Goal: Task Accomplishment & Management: Manage account settings

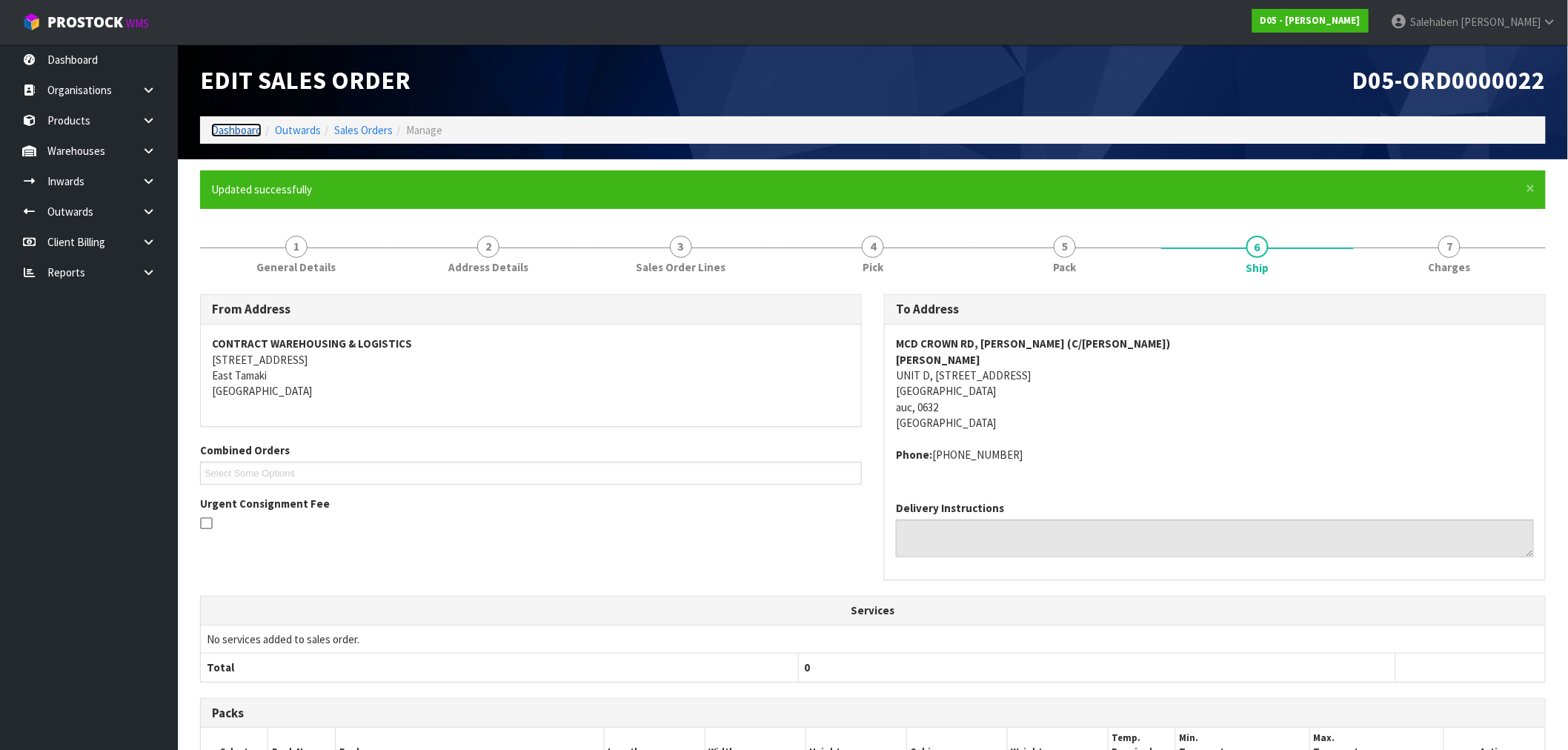
click at [238, 130] on link "Dashboard" at bounding box center [236, 130] width 51 height 14
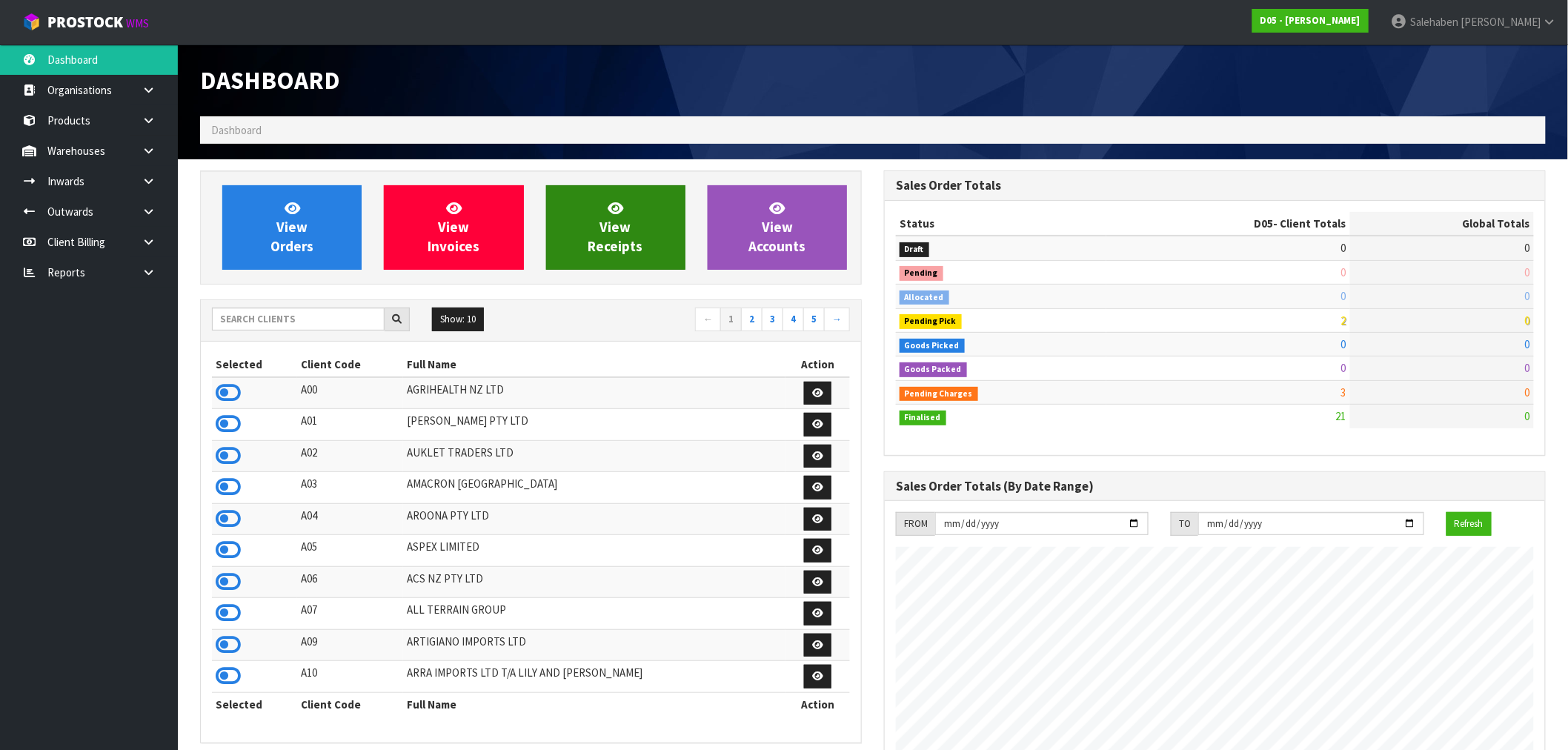
scroll to position [1123, 684]
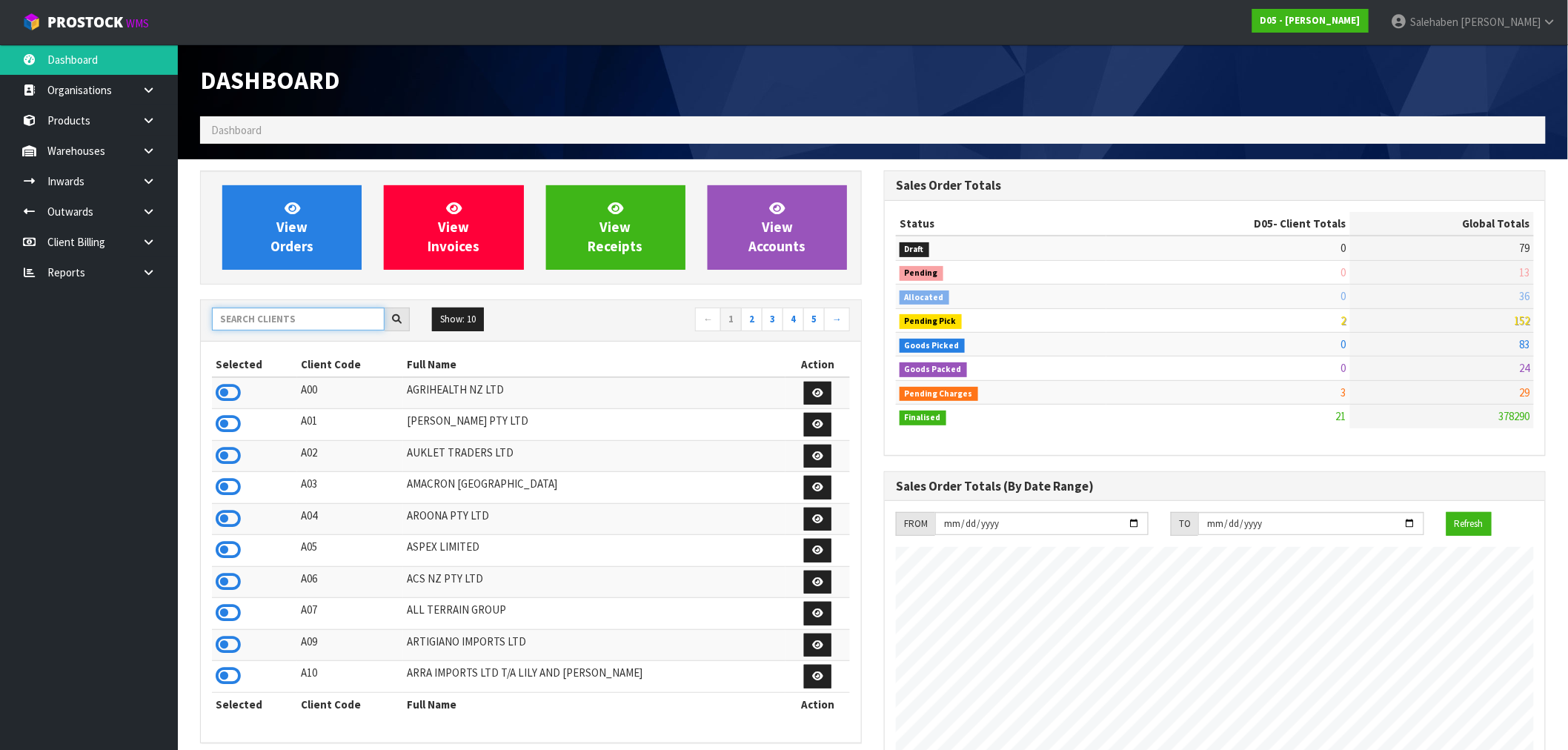
click at [346, 322] on input "text" at bounding box center [298, 319] width 173 height 23
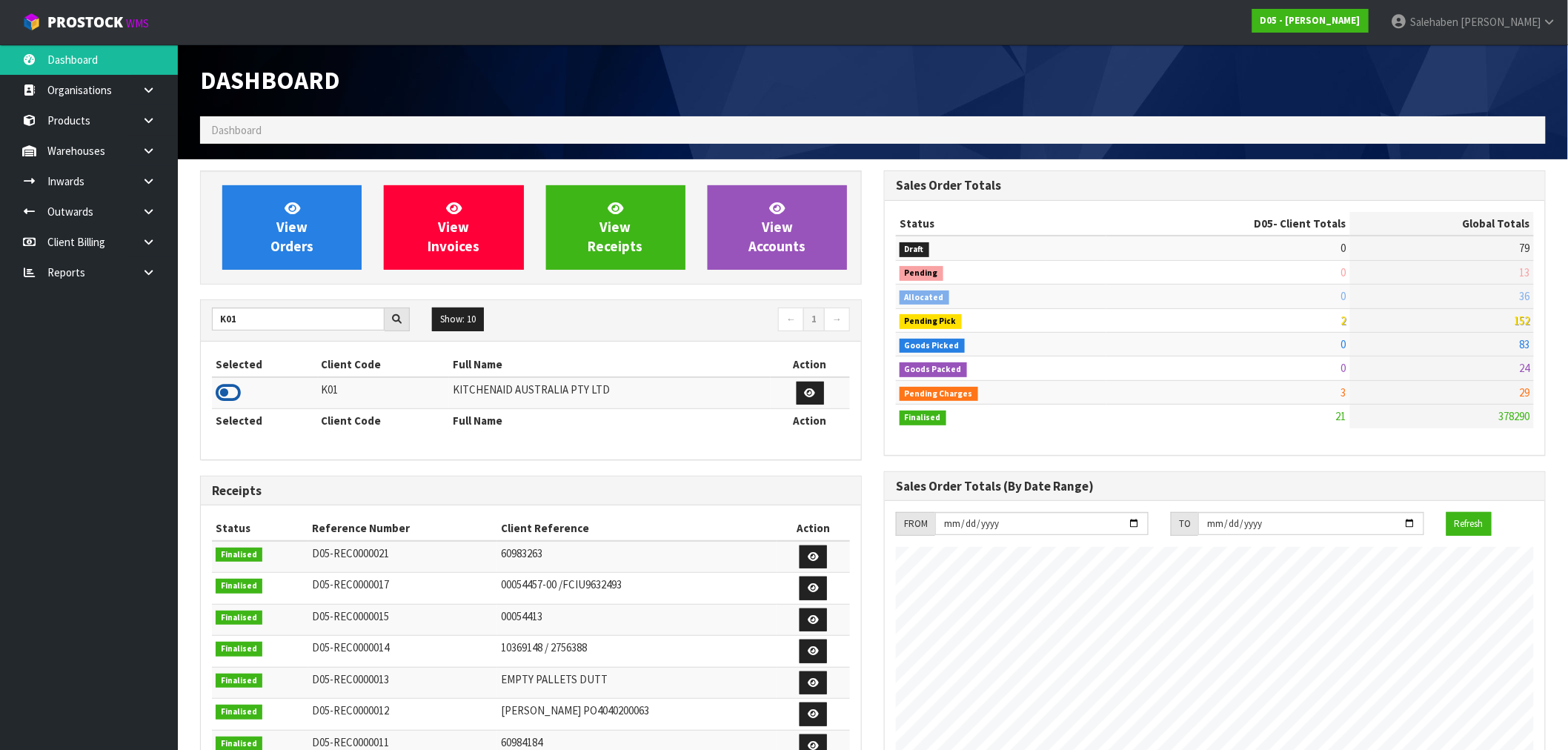
click at [238, 397] on icon at bounding box center [228, 392] width 25 height 22
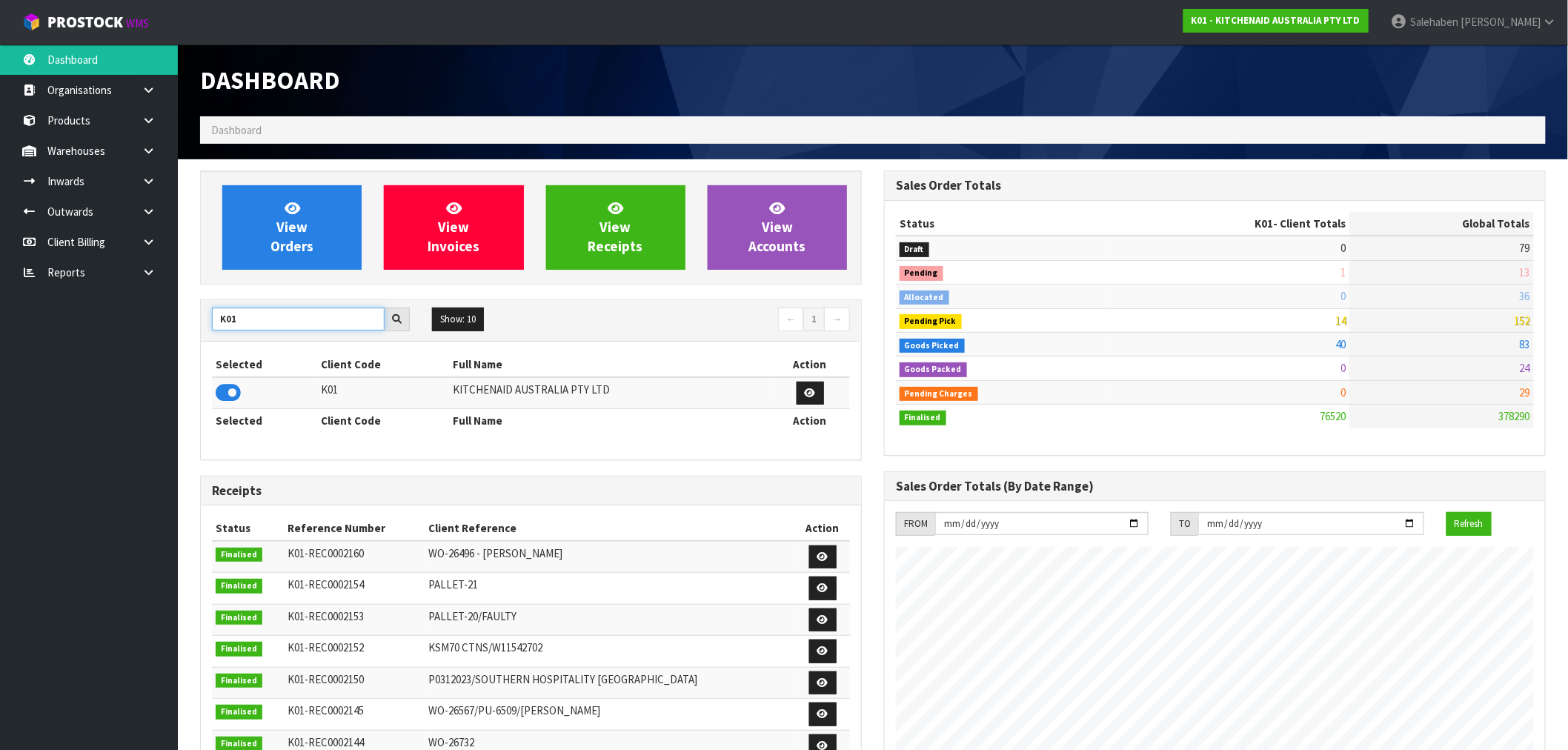
drag, startPoint x: 232, startPoint y: 320, endPoint x: 158, endPoint y: 323, distance: 74.1
click at [158, 323] on body "Toggle navigation ProStock WMS K01 - KITCHENAID AUSTRALIA PTY LTD Salehaben Pat…" at bounding box center [784, 375] width 1568 height 750
type input "T01"
click at [227, 397] on icon at bounding box center [228, 392] width 25 height 22
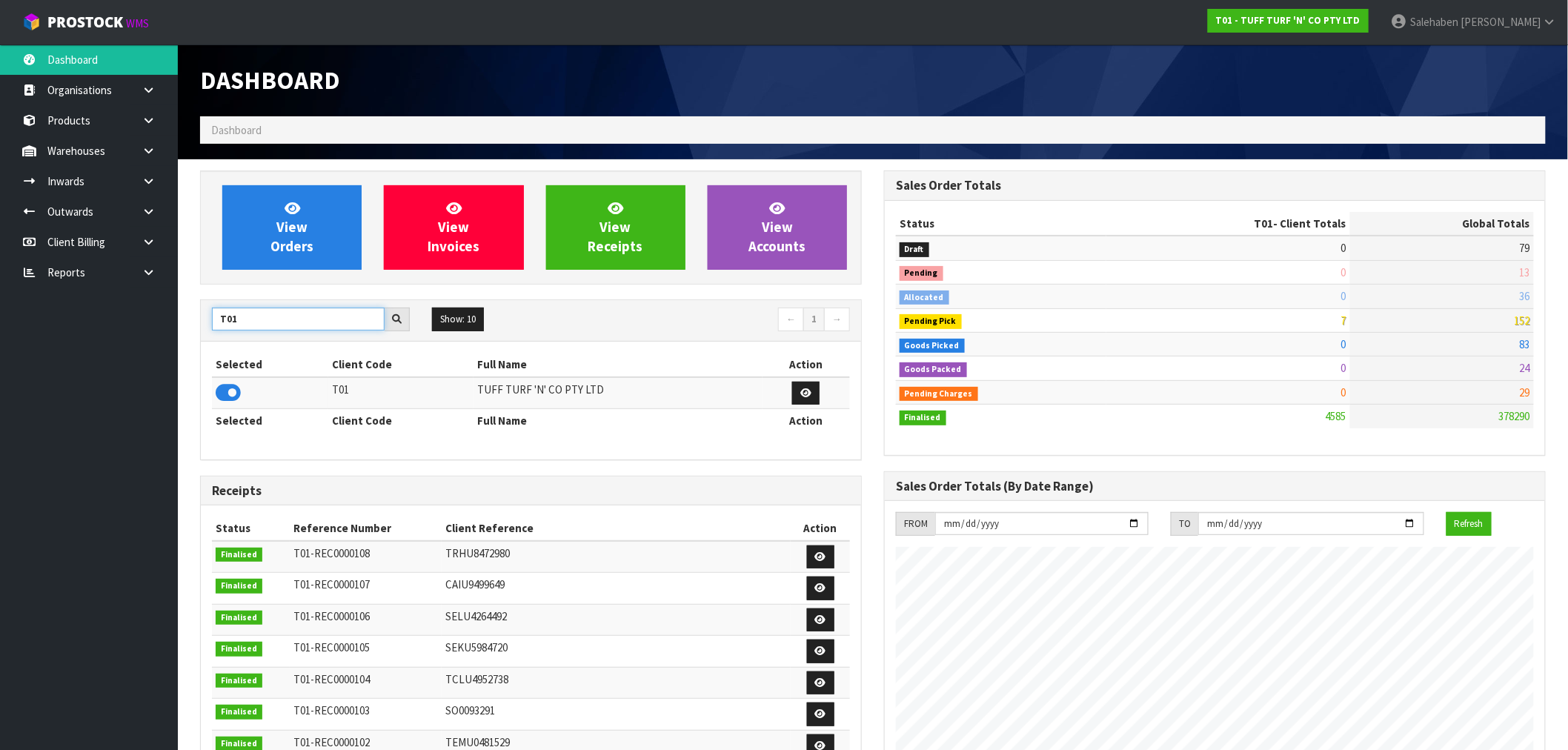
drag, startPoint x: 243, startPoint y: 320, endPoint x: 31, endPoint y: 388, distance: 222.6
click at [31, 388] on body "Toggle navigation ProStock WMS T01 - TUFF TURF 'N' CO PTY LTD Salehaben Patel L…" at bounding box center [784, 375] width 1568 height 750
type input "N03"
click at [230, 393] on icon at bounding box center [228, 392] width 25 height 22
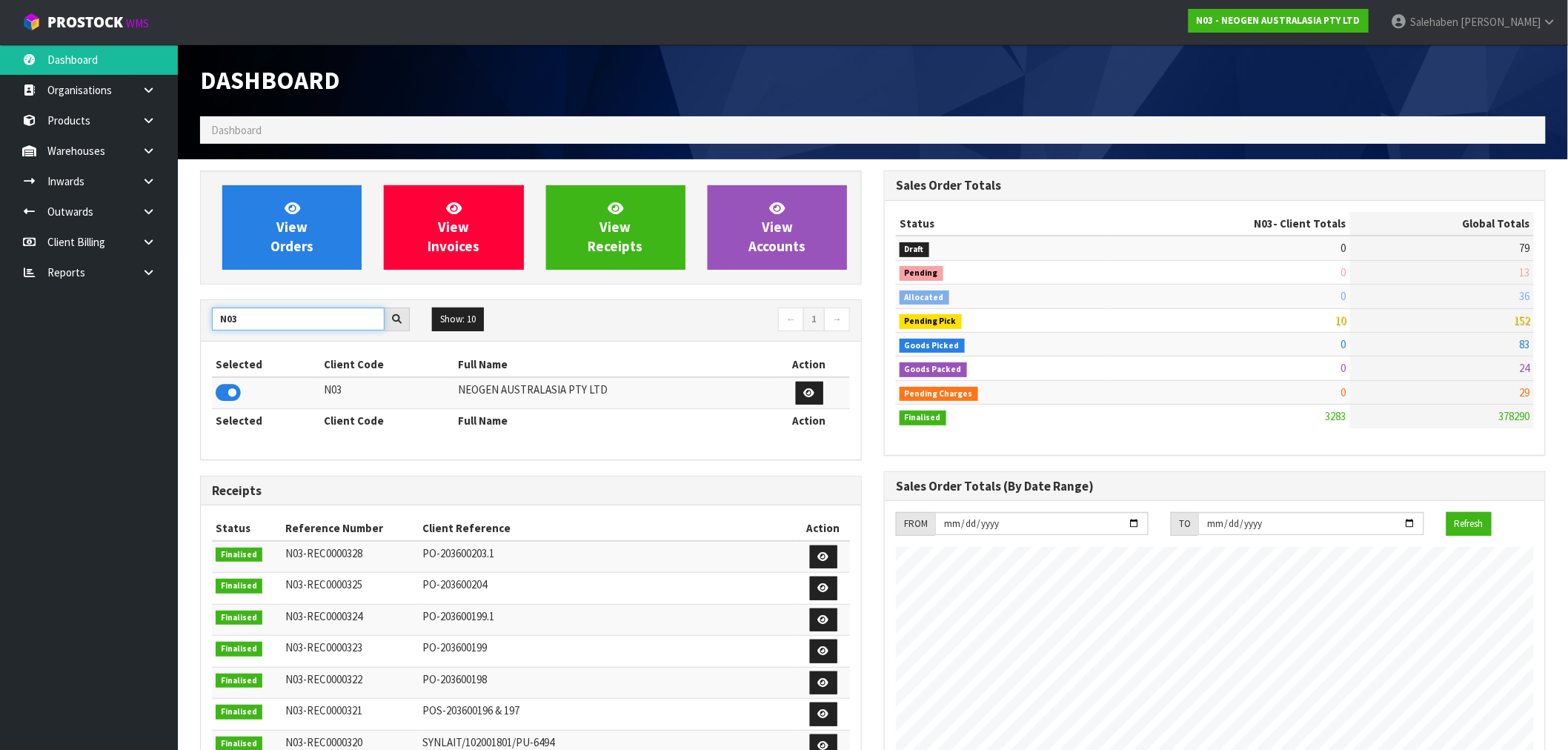
drag, startPoint x: 247, startPoint y: 321, endPoint x: 188, endPoint y: 337, distance: 61.1
click at [193, 335] on div "View Orders View Invoices View Receipts View Accounts N03 Show: 10 5 10 25 50 ←…" at bounding box center [530, 600] width 684 height 860
type input "S08"
click at [228, 395] on icon at bounding box center [228, 392] width 25 height 22
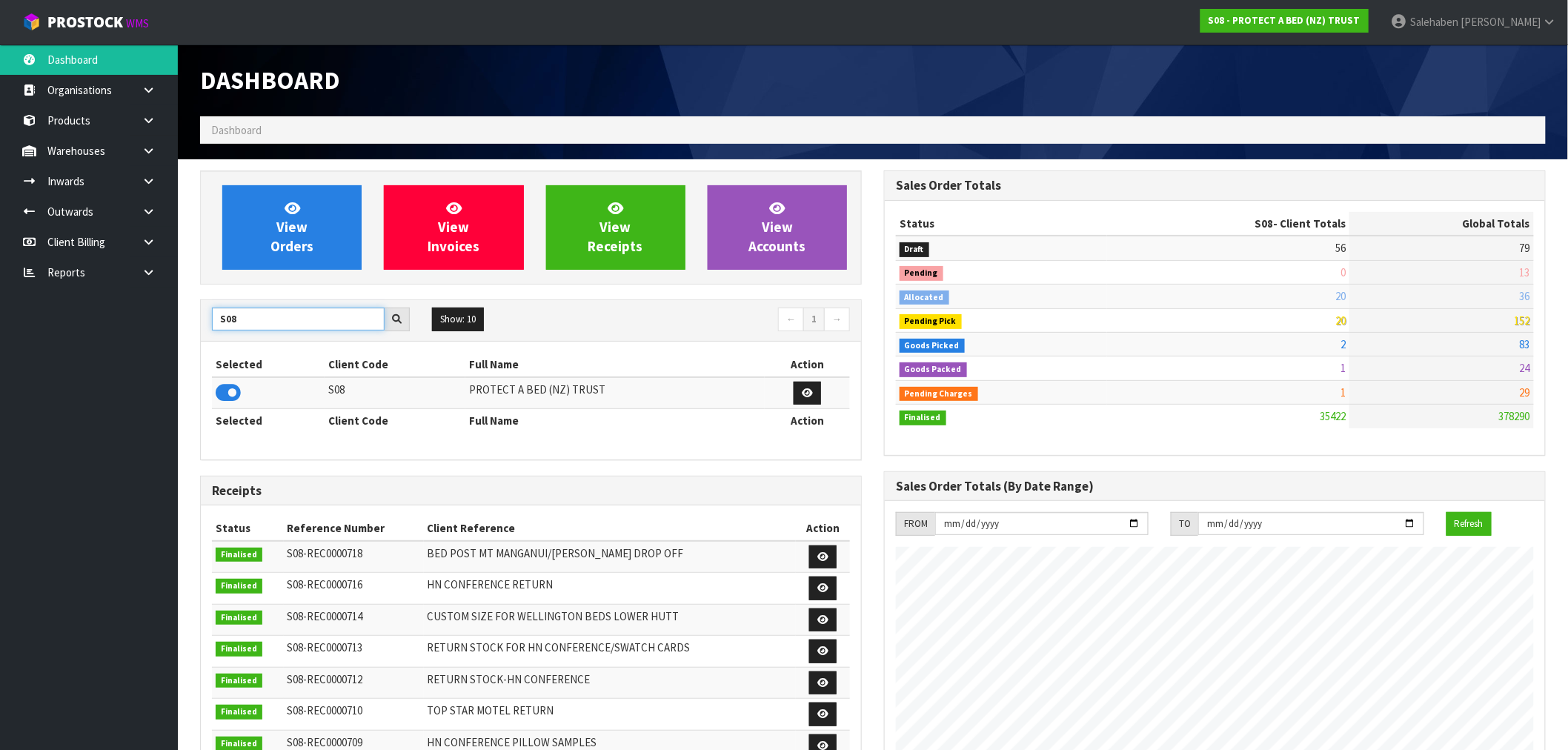
drag, startPoint x: 254, startPoint y: 320, endPoint x: 182, endPoint y: 327, distance: 72.3
click at [182, 327] on section "View Orders View Invoices View Receipts View Accounts S08 Show: 10 5 10 25 50 ←…" at bounding box center [872, 732] width 1390 height 1146
type input "S00"
click at [221, 391] on icon at bounding box center [228, 392] width 25 height 22
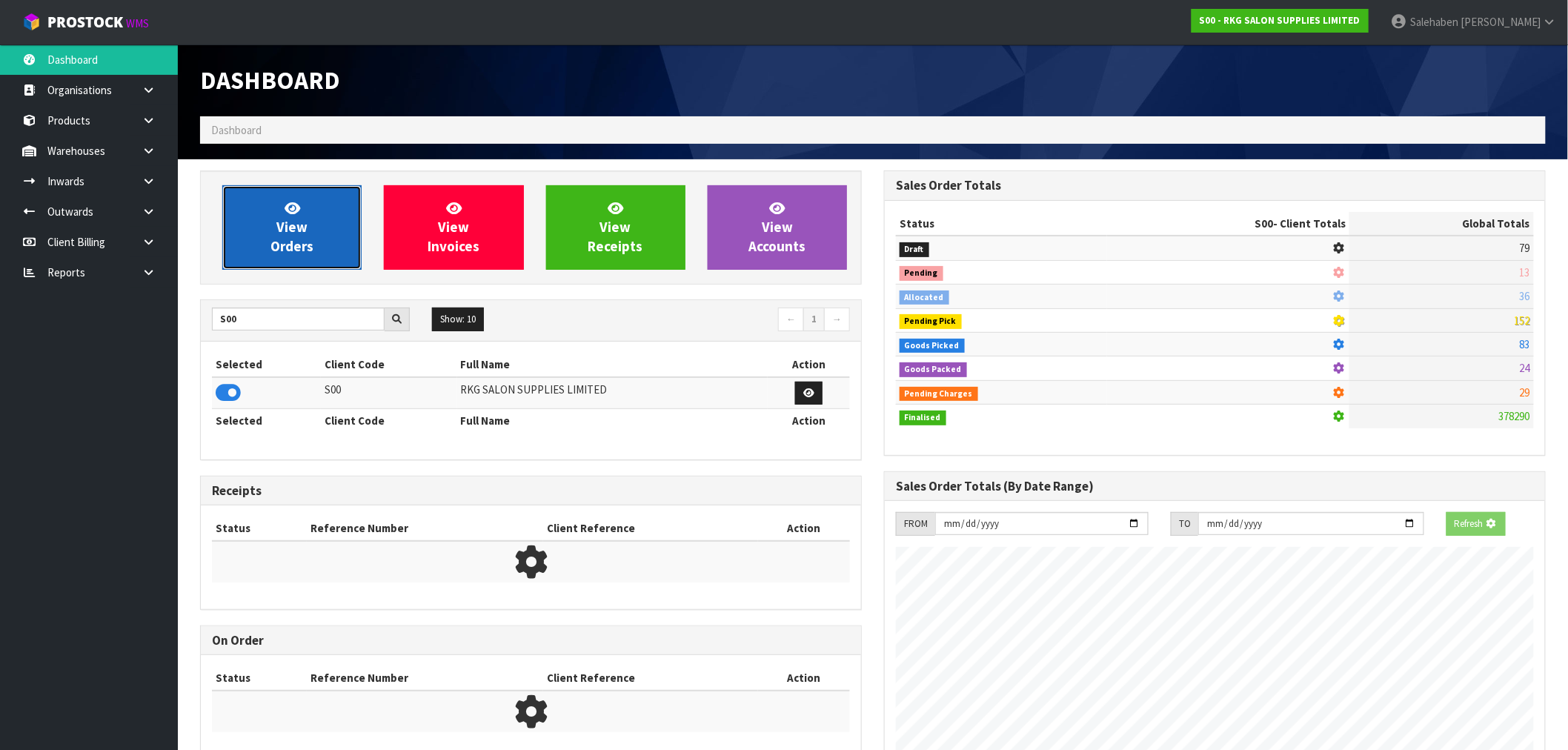
scroll to position [740061, 740215]
click at [315, 242] on link "View Orders" at bounding box center [292, 228] width 140 height 85
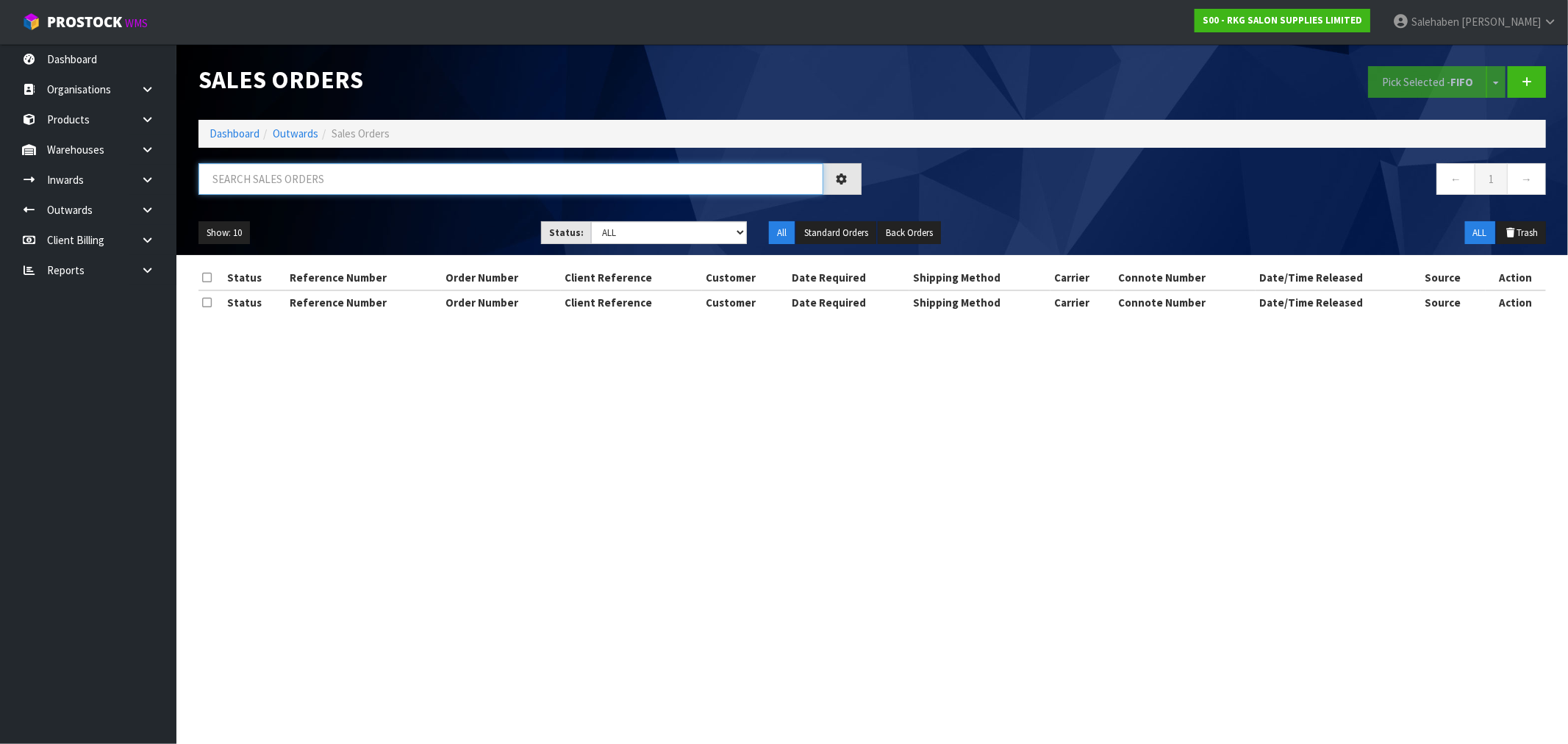
click at [427, 179] on input "text" at bounding box center [510, 179] width 624 height 31
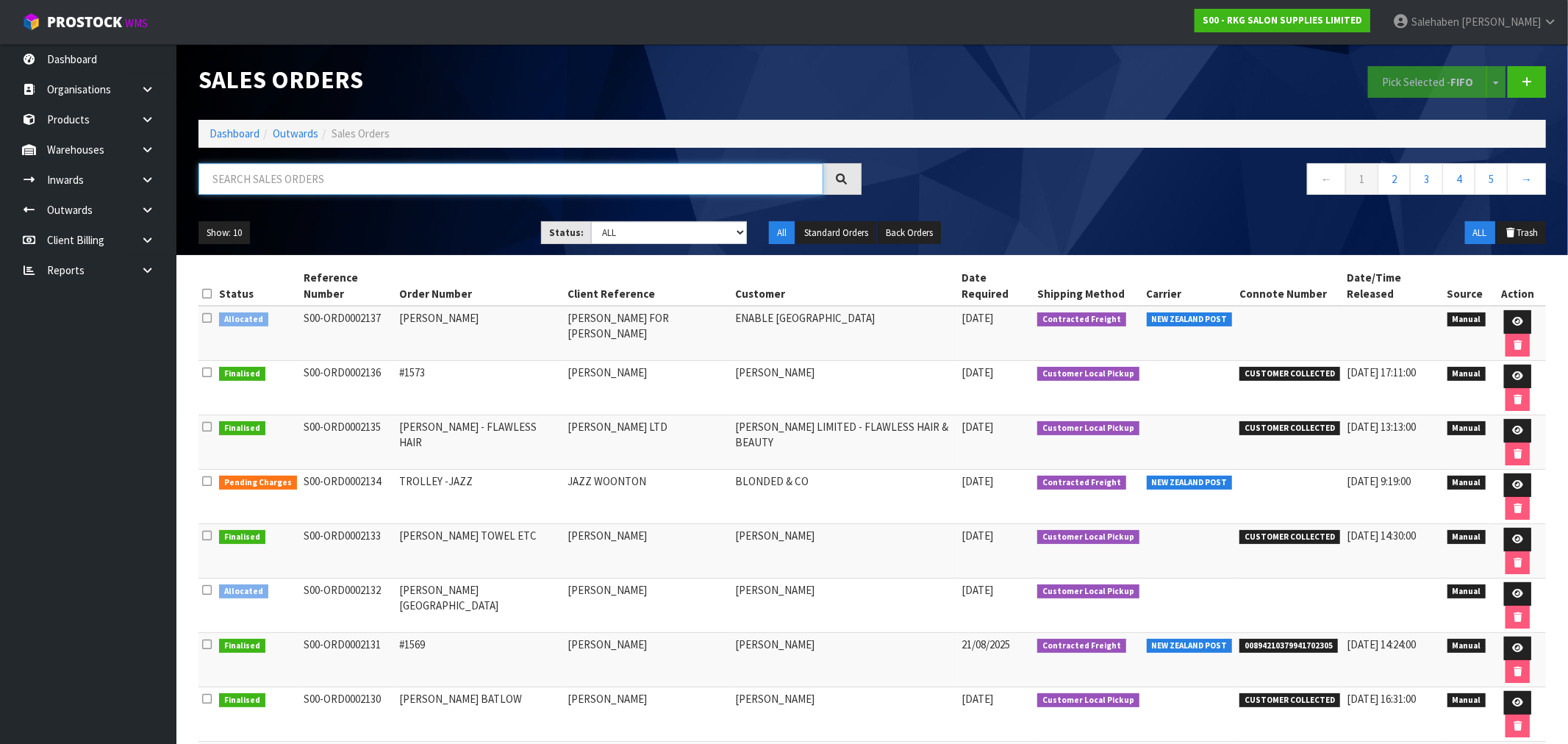
paste input "FWM58252597"
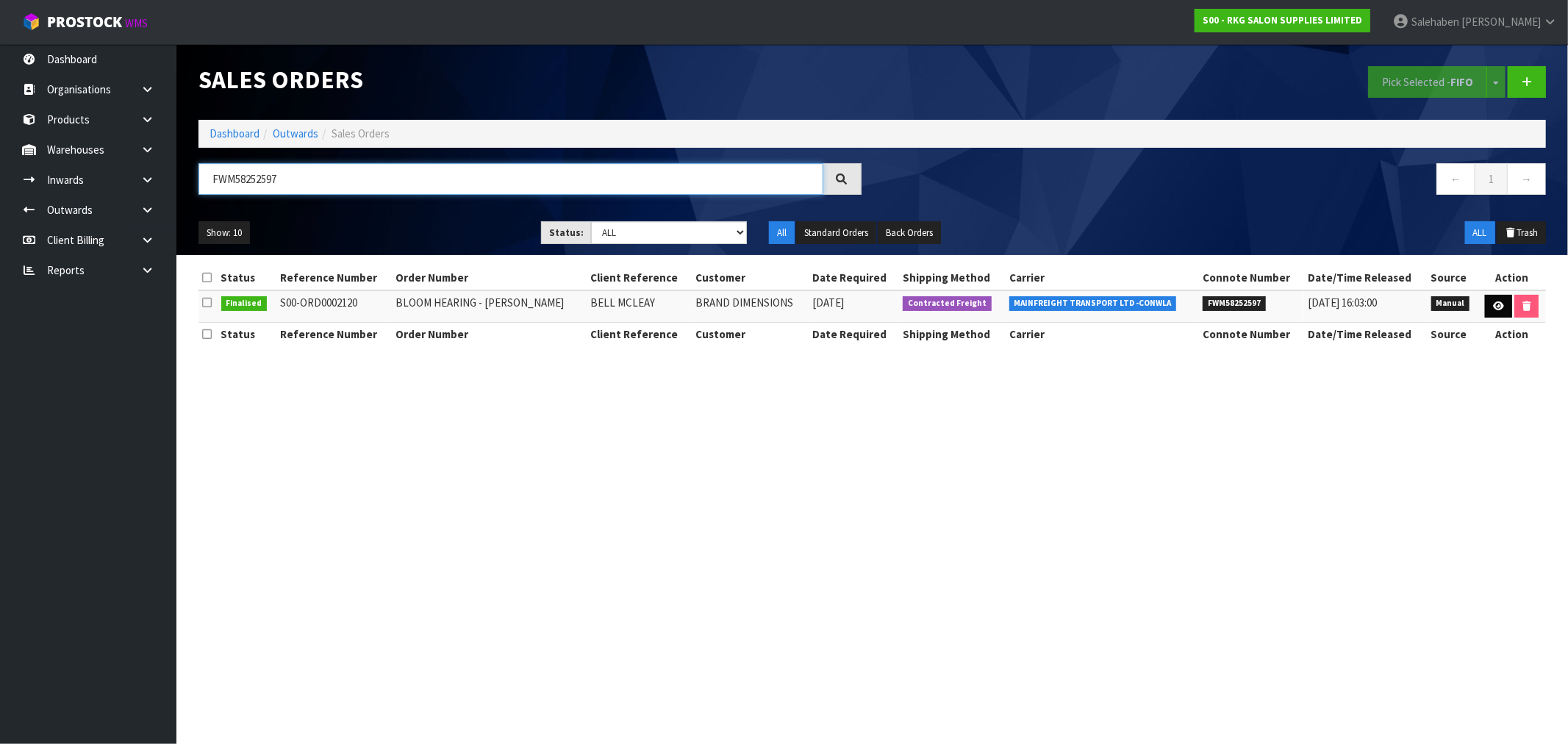
type input "FWM58252597"
click at [1494, 306] on icon at bounding box center [1498, 306] width 11 height 9
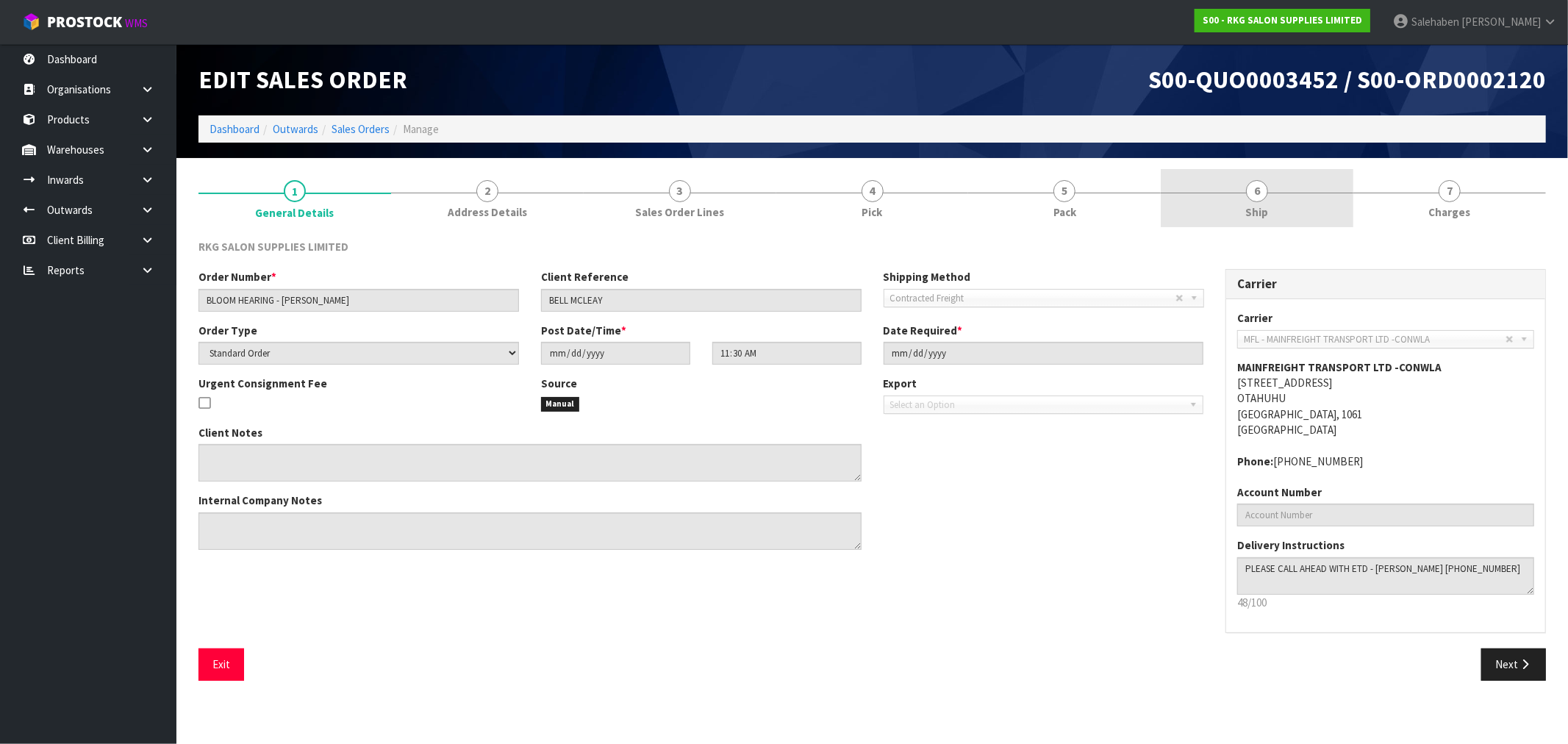
click at [1250, 206] on span "Ship" at bounding box center [1257, 212] width 23 height 16
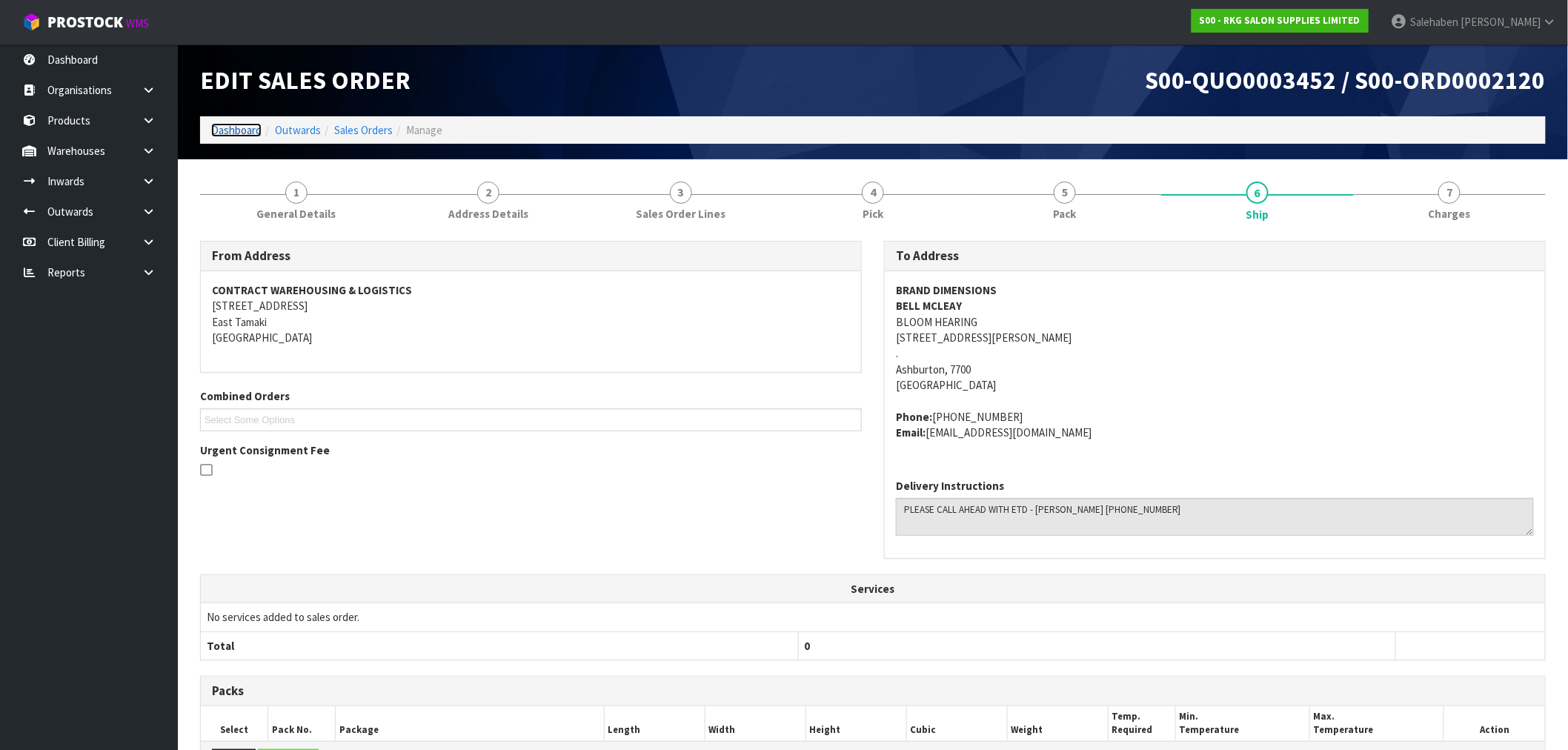
click at [228, 132] on link "Dashboard" at bounding box center [236, 130] width 51 height 14
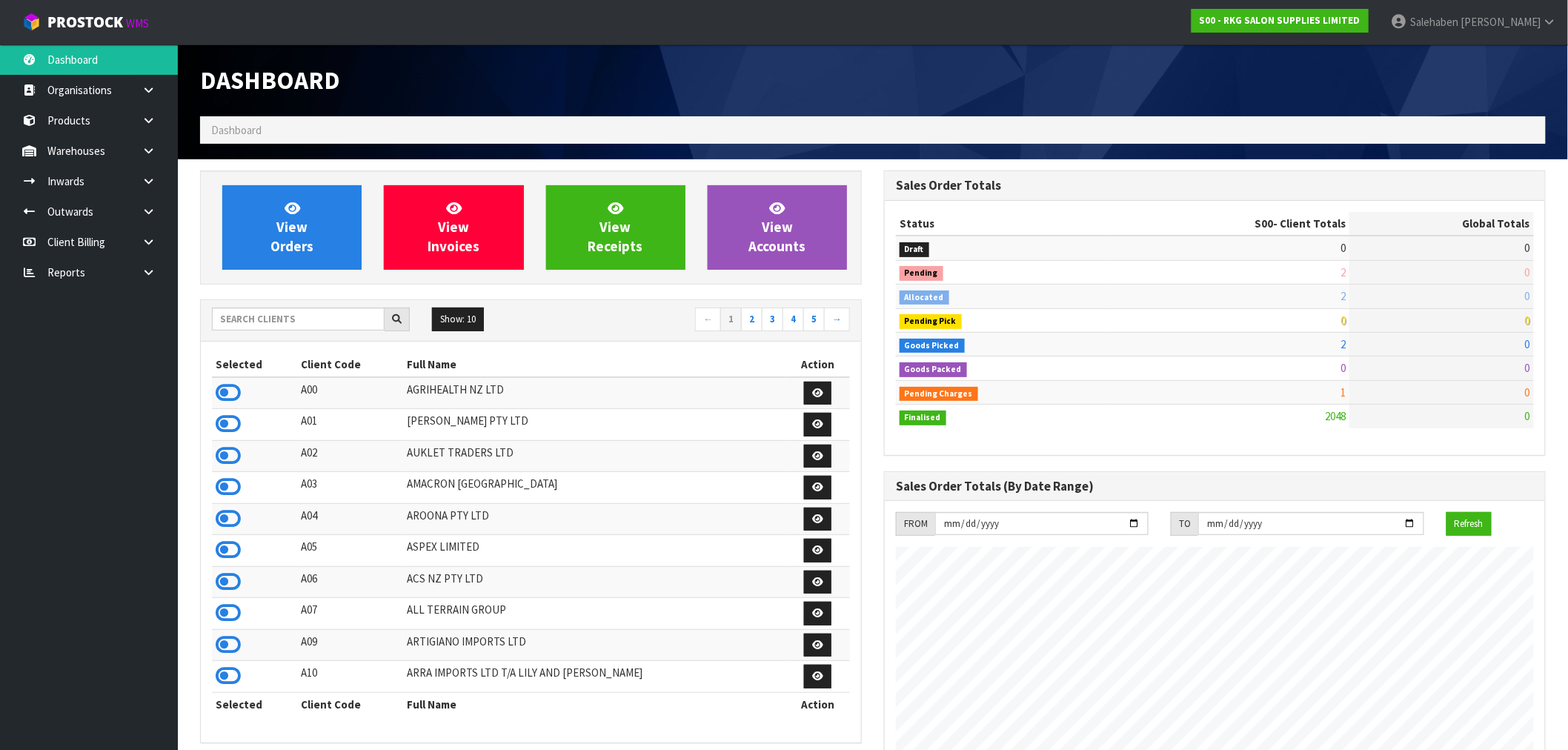
scroll to position [1123, 684]
click at [297, 320] on input "text" at bounding box center [298, 319] width 173 height 23
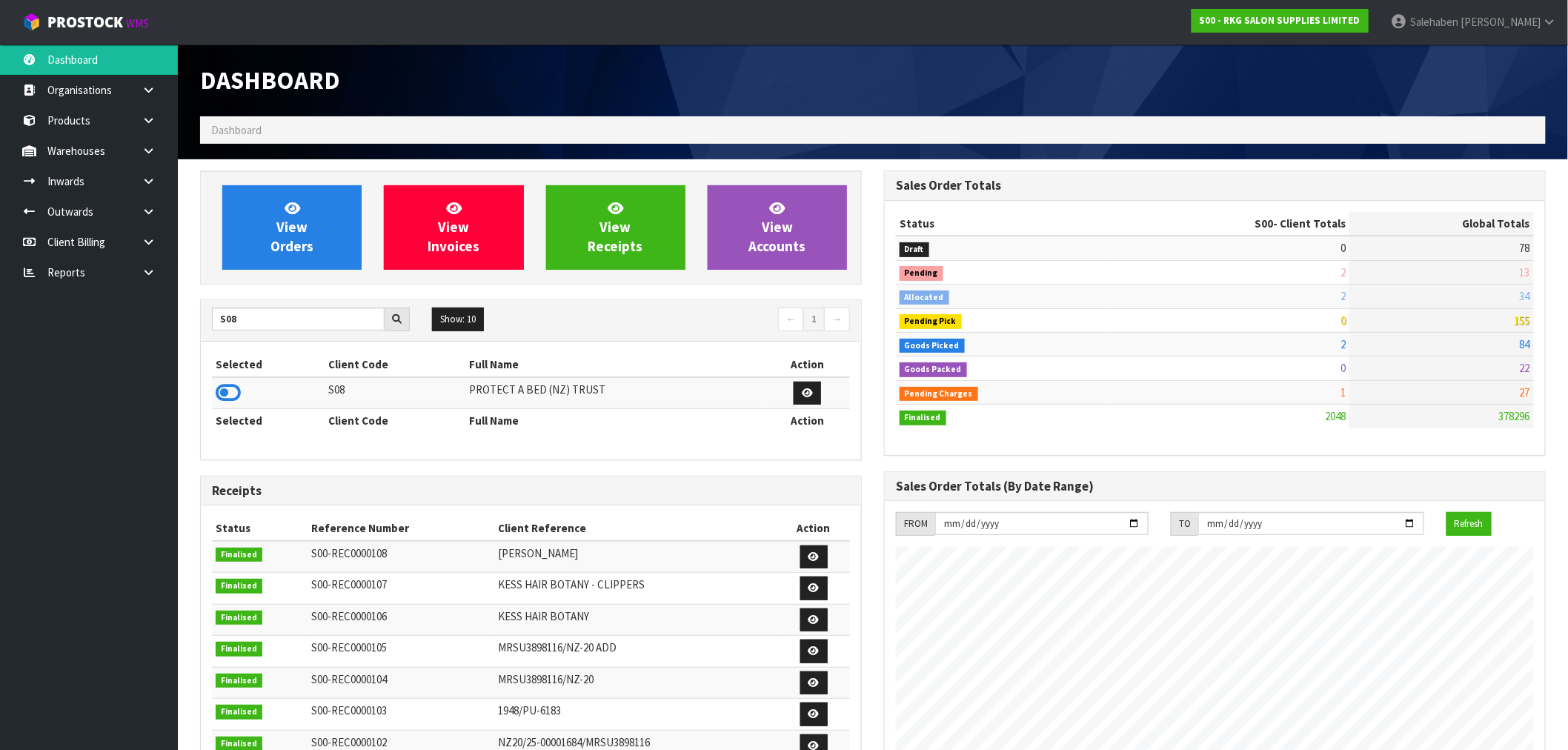
click at [217, 409] on th "Selected" at bounding box center [268, 421] width 113 height 24
click at [225, 402] on icon at bounding box center [228, 392] width 25 height 22
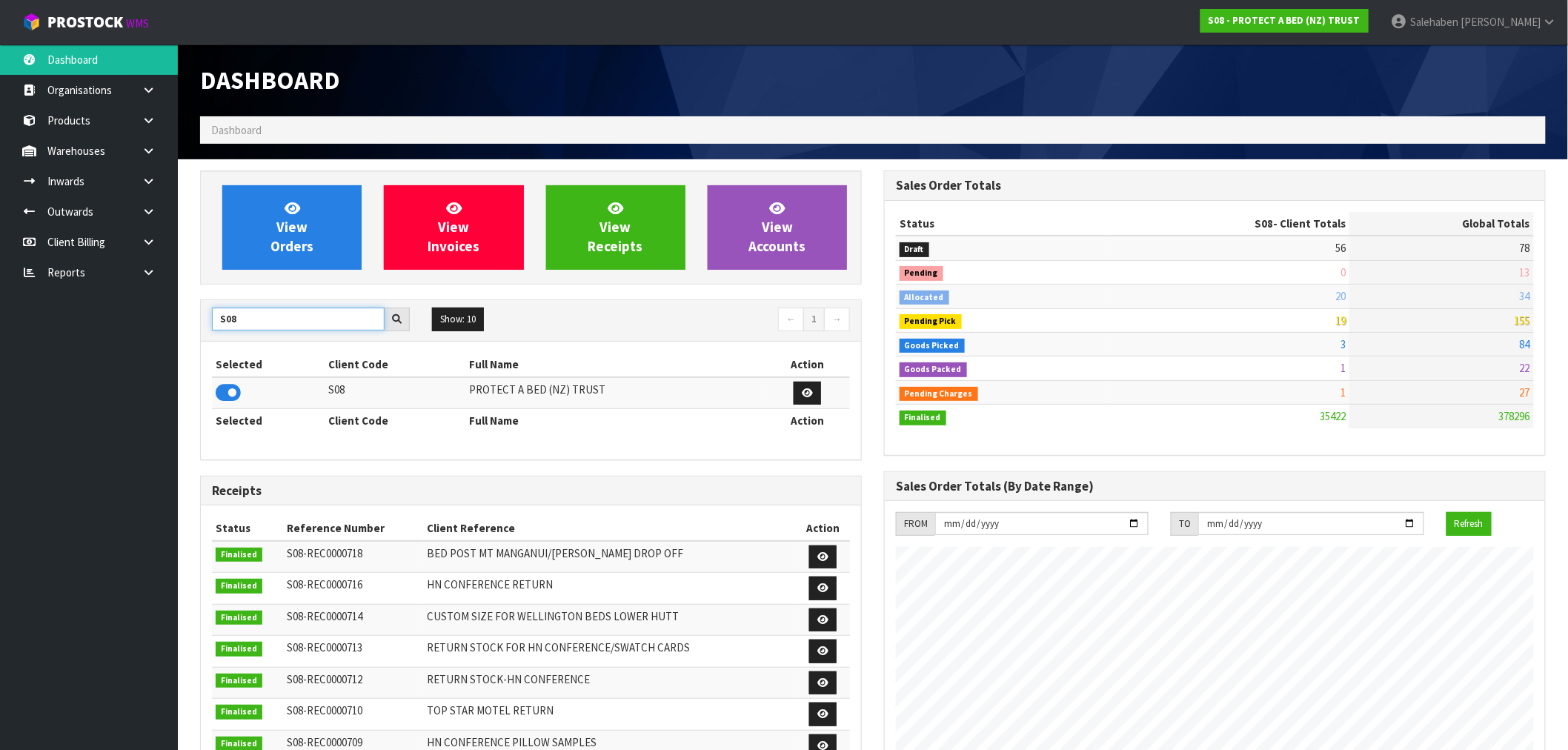
drag, startPoint x: 239, startPoint y: 316, endPoint x: 185, endPoint y: 349, distance: 63.3
click at [189, 343] on div "View Orders View Invoices View Receipts View Accounts S08 Show: 10 5 10 25 50 ←…" at bounding box center [530, 600] width 684 height 860
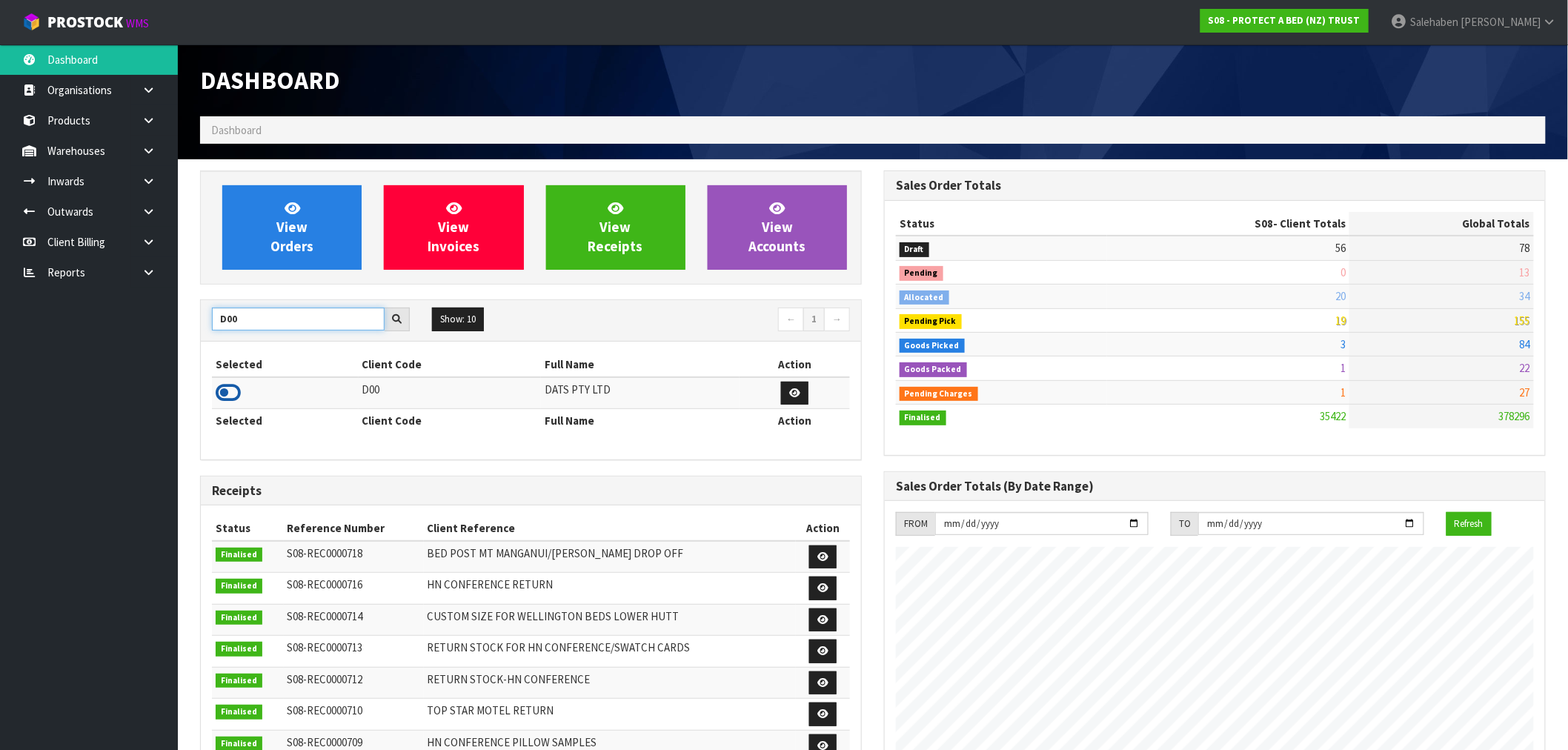
type input "D00"
click at [232, 387] on icon at bounding box center [228, 392] width 25 height 22
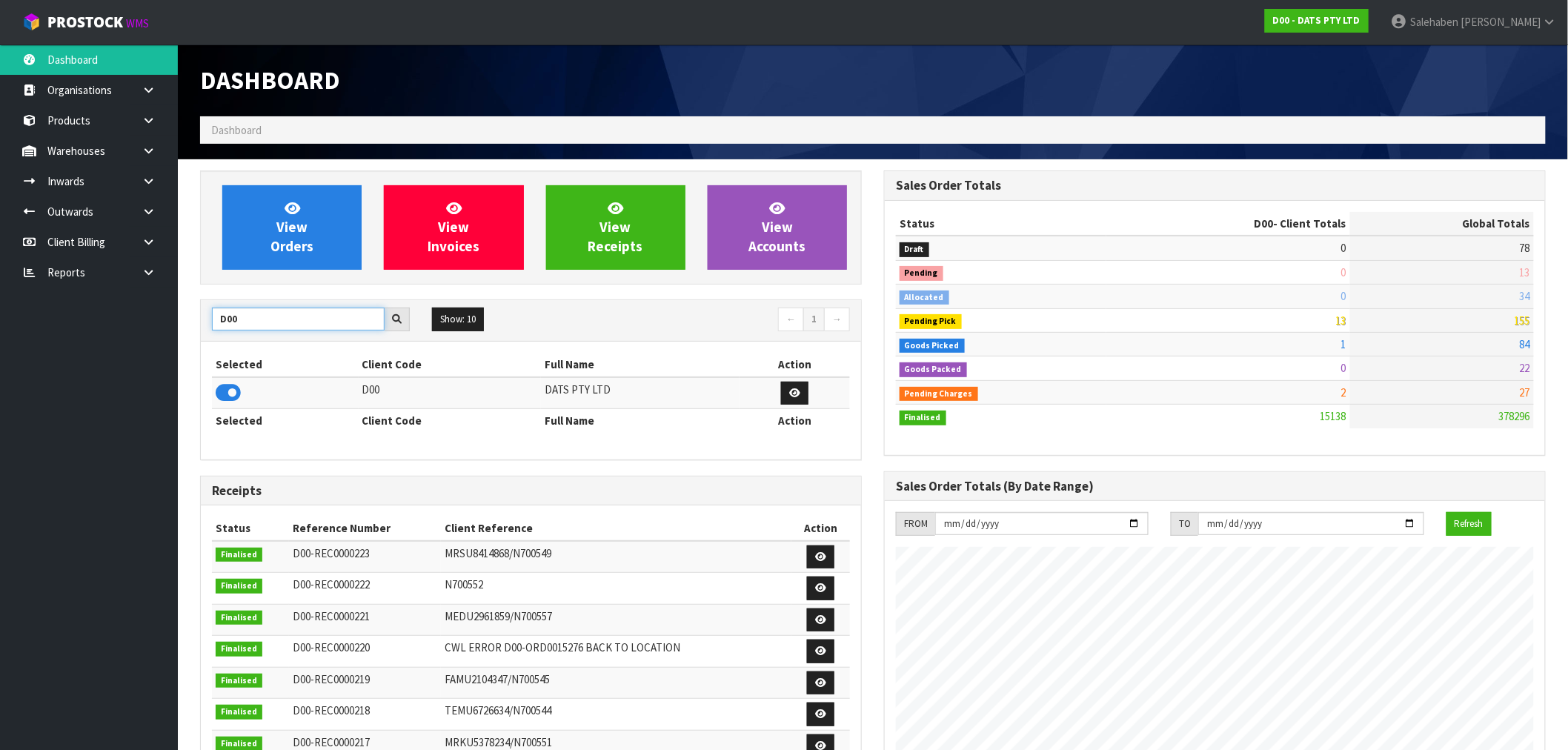
drag, startPoint x: 243, startPoint y: 323, endPoint x: 183, endPoint y: 342, distance: 62.9
click at [186, 342] on section "View Orders View Invoices View Receipts View Accounts D00 Show: 10 5 10 25 50 ←…" at bounding box center [872, 732] width 1390 height 1146
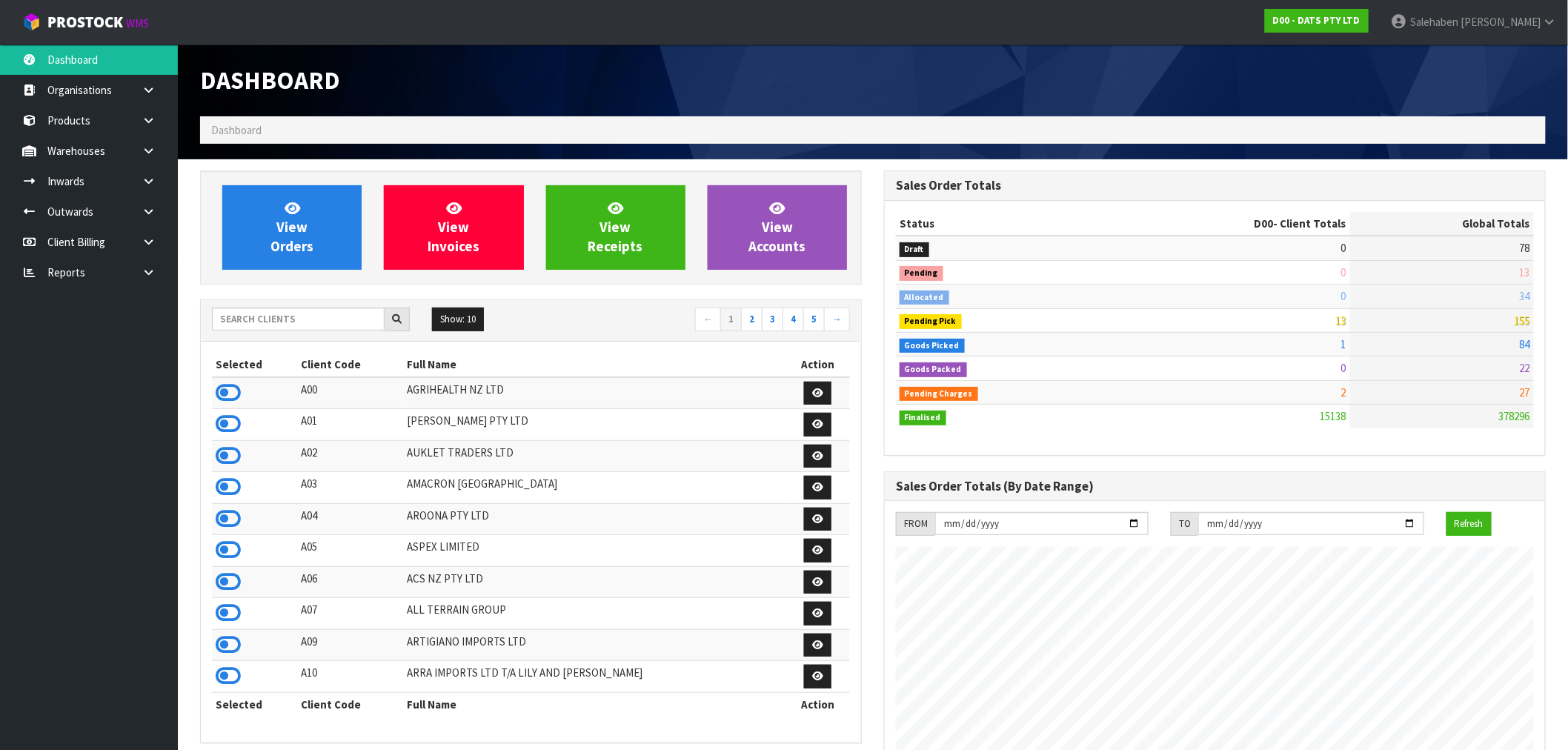
click at [182, 343] on section "View Orders View Invoices View Receipts View Accounts Show: 10 5 10 25" at bounding box center [872, 743] width 1390 height 1167
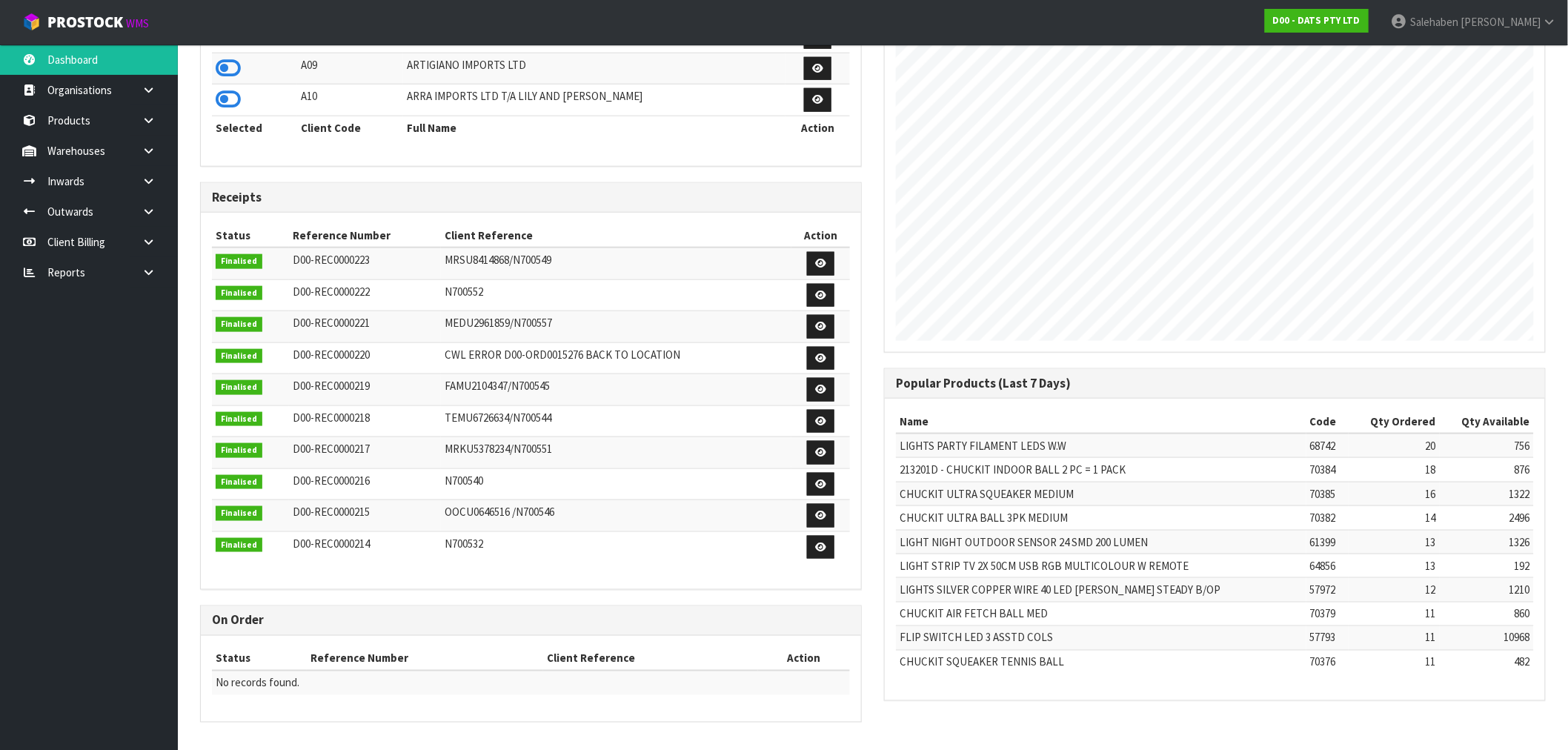
scroll to position [0, 0]
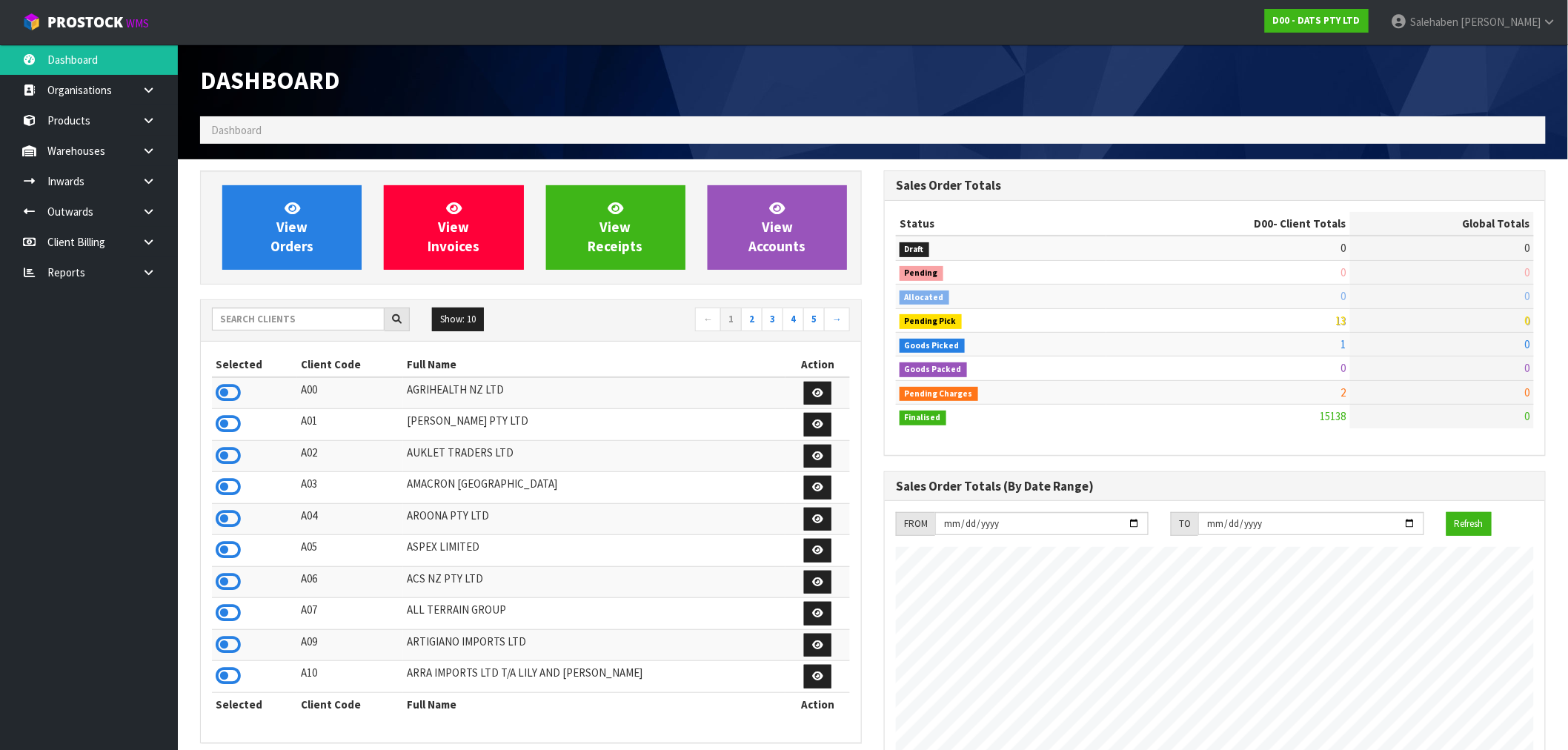
scroll to position [1123, 684]
click at [317, 319] on input "text" at bounding box center [298, 319] width 173 height 23
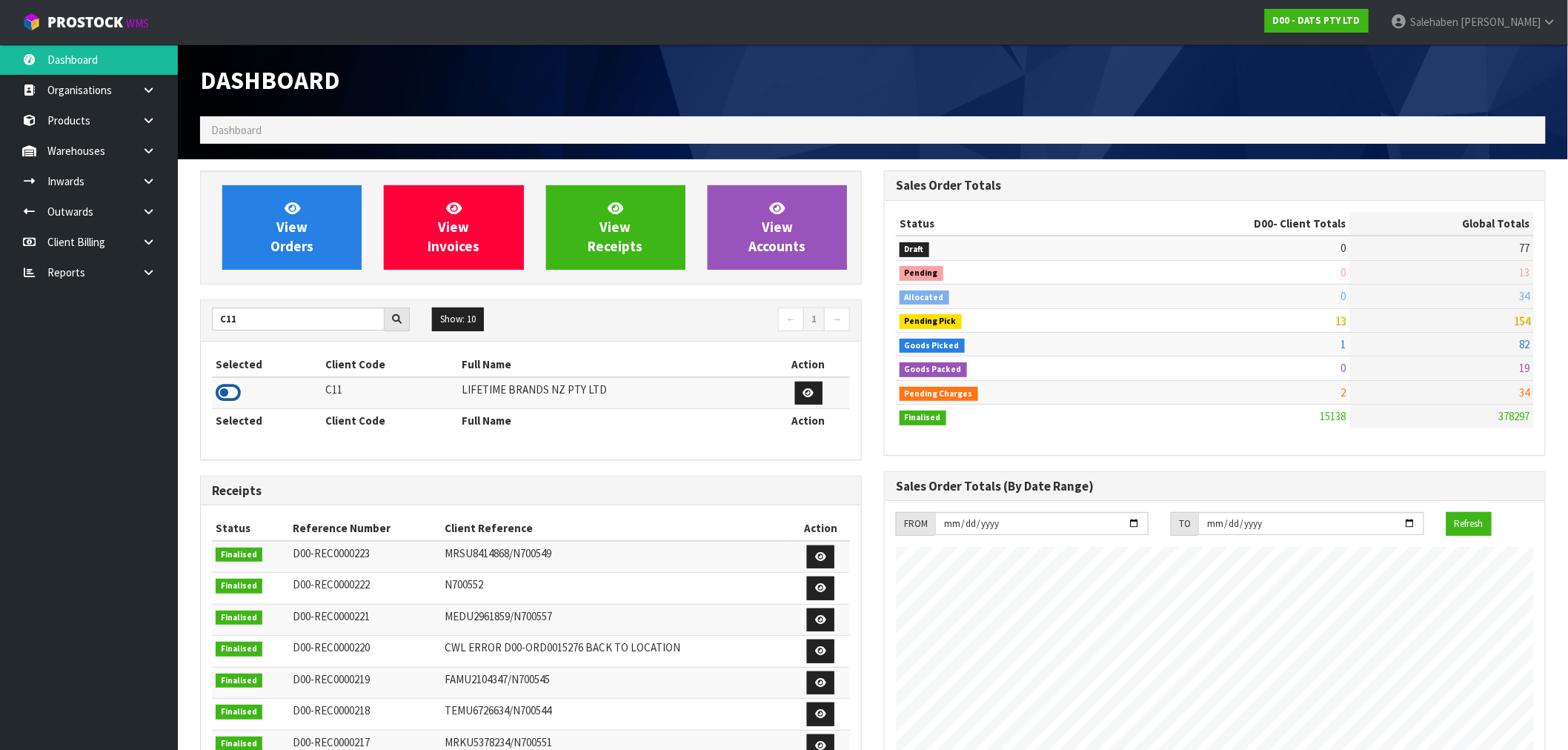
click at [228, 391] on icon at bounding box center [228, 392] width 25 height 22
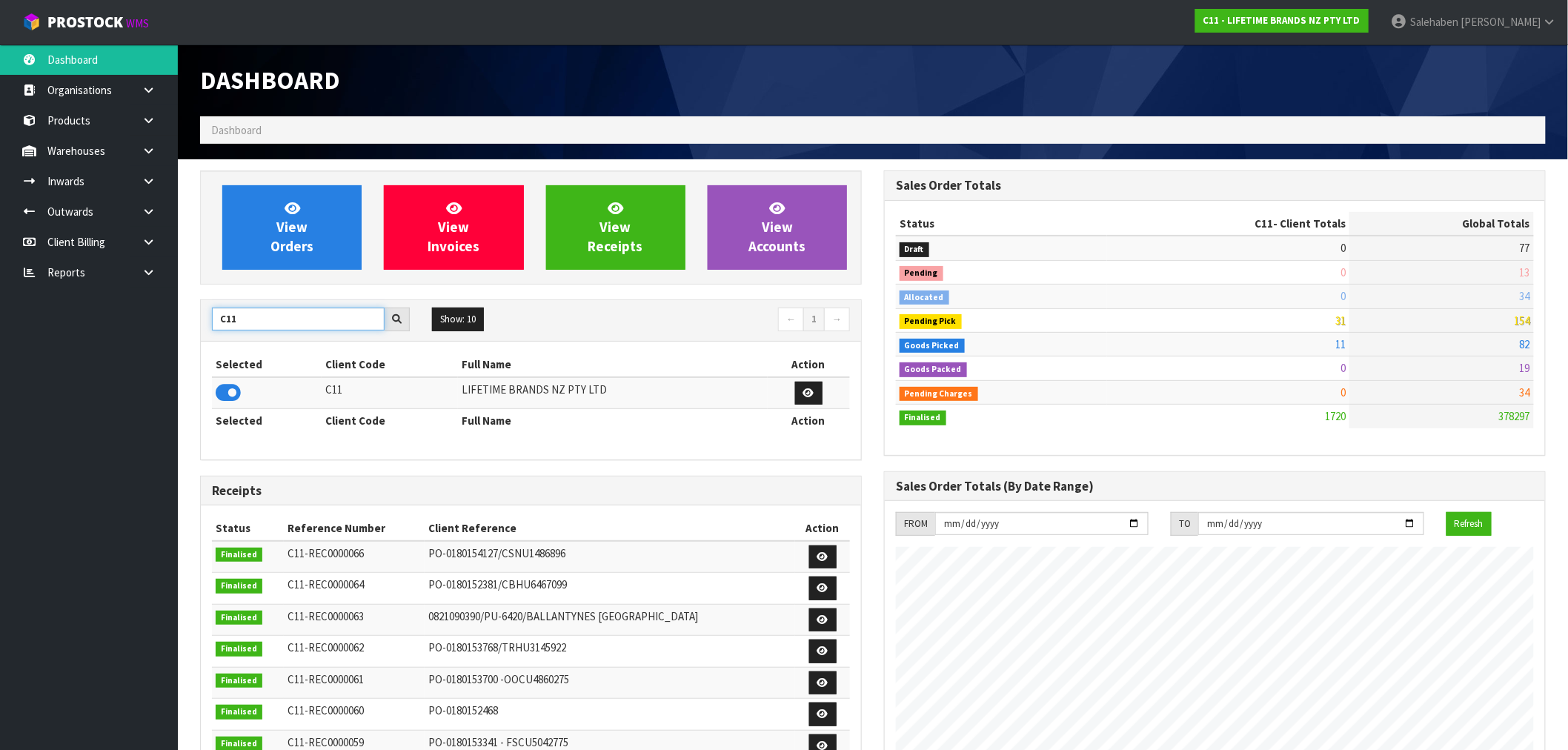
drag, startPoint x: 257, startPoint y: 319, endPoint x: 186, endPoint y: 321, distance: 71.0
click at [187, 321] on section "View Orders View Invoices View Receipts View Accounts C11 Show: 10 5 10 25 50 ←…" at bounding box center [872, 732] width 1390 height 1146
click at [228, 388] on icon at bounding box center [228, 392] width 25 height 22
drag, startPoint x: 255, startPoint y: 320, endPoint x: 90, endPoint y: 342, distance: 166.5
click at [105, 342] on body "Toggle navigation ProStock WMS S08 - PROTECT A BED (NZ) TRUST [PERSON_NAME] Log…" at bounding box center [784, 375] width 1568 height 750
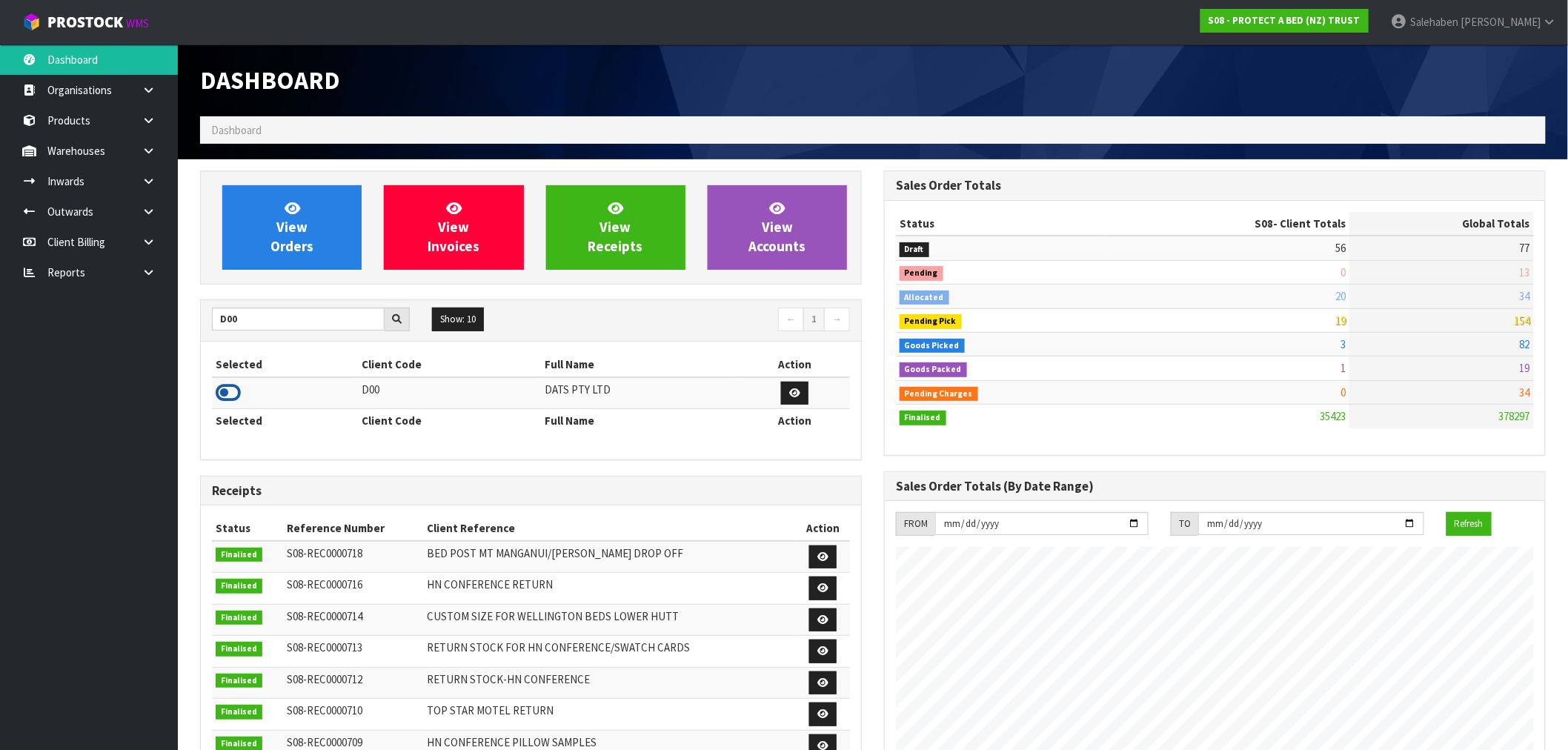
click at [233, 393] on icon at bounding box center [228, 392] width 25 height 22
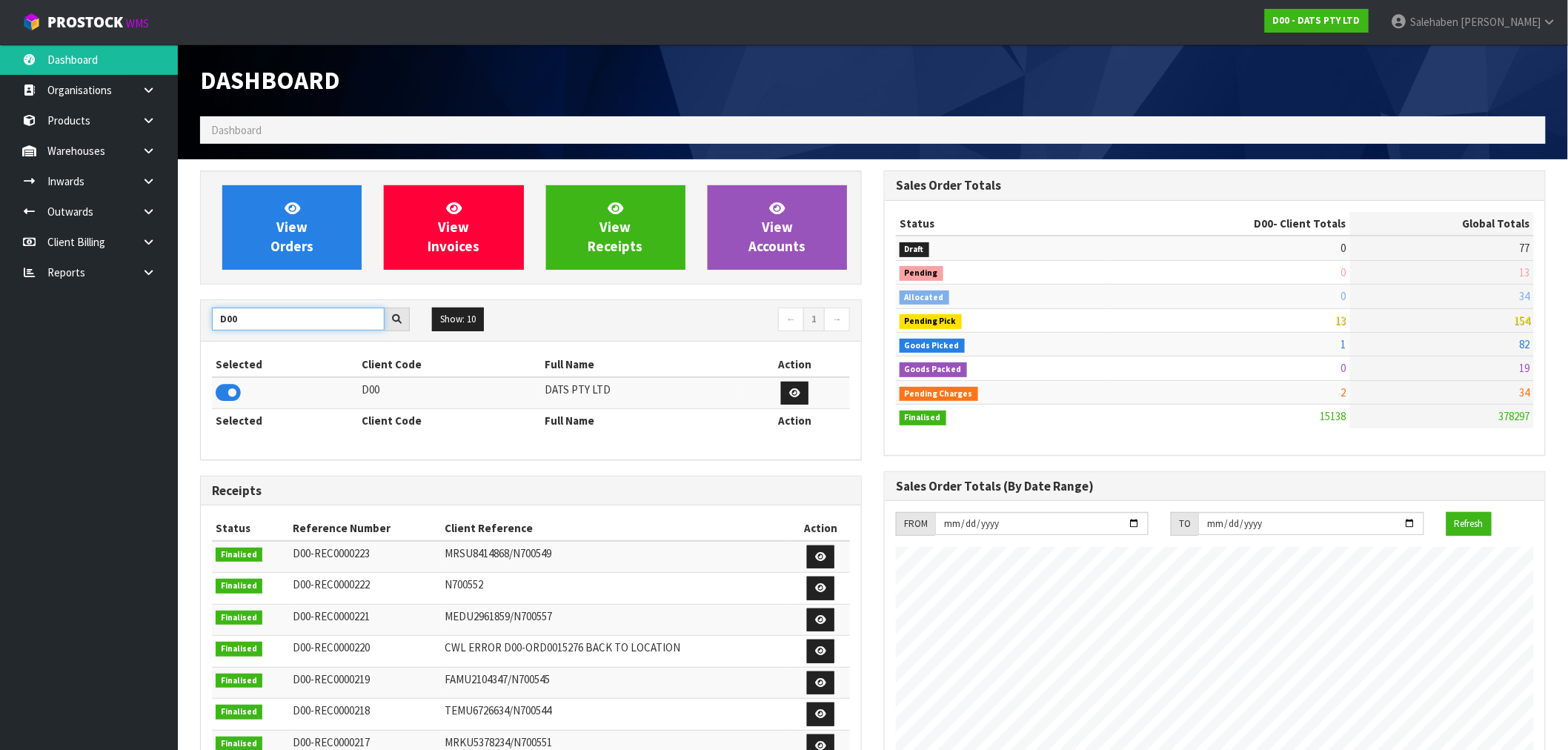
drag, startPoint x: 239, startPoint y: 314, endPoint x: 201, endPoint y: 327, distance: 40.2
click at [208, 326] on div "D00" at bounding box center [311, 320] width 220 height 24
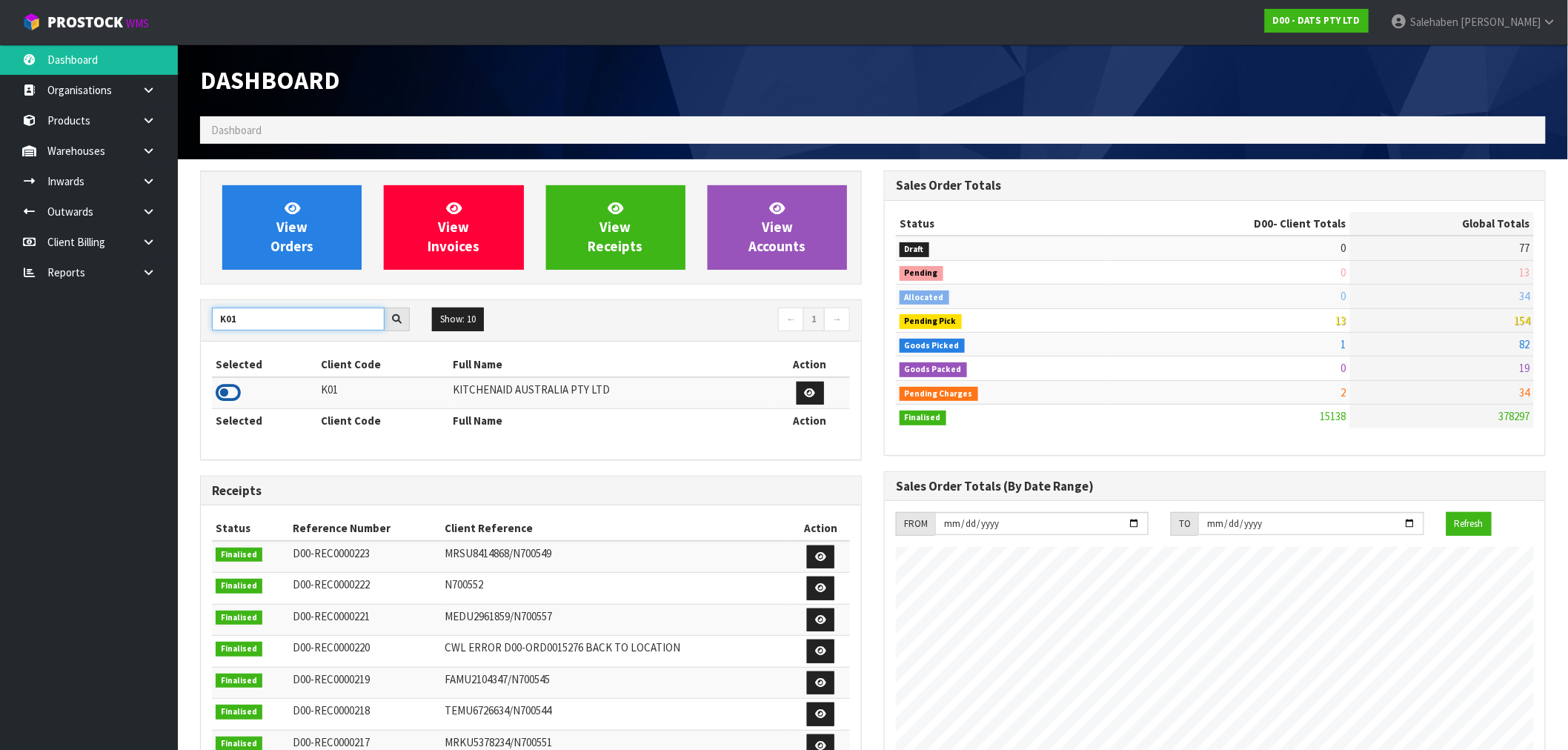
type input "K01"
click at [225, 391] on icon at bounding box center [228, 392] width 25 height 22
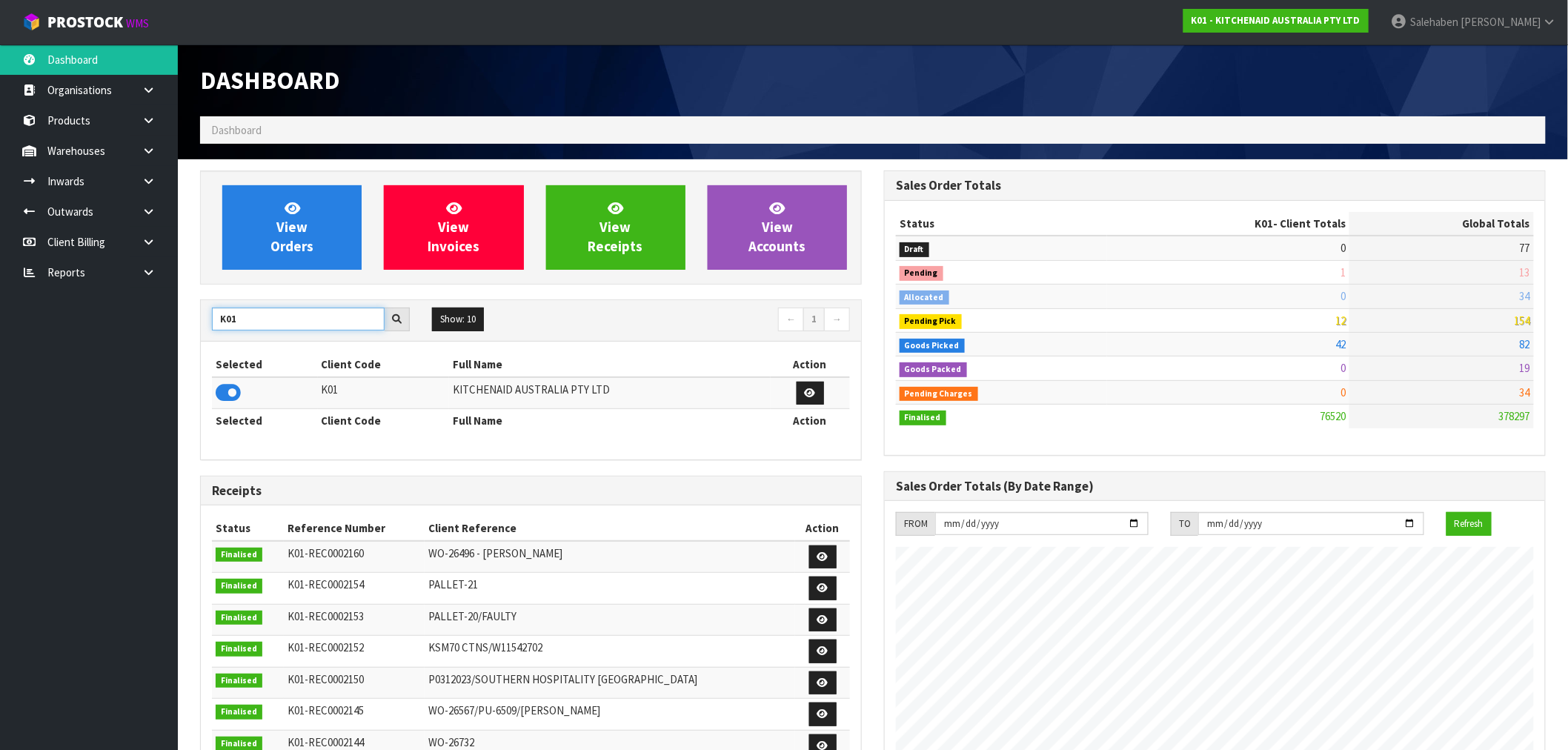
drag, startPoint x: 231, startPoint y: 327, endPoint x: 197, endPoint y: 339, distance: 36.1
click at [197, 339] on div "View Orders View Invoices View Receipts View Accounts K01 Show: 10 5 10 25 50 ←…" at bounding box center [530, 604] width 684 height 867
type input "J02"
click at [224, 395] on icon at bounding box center [228, 392] width 25 height 22
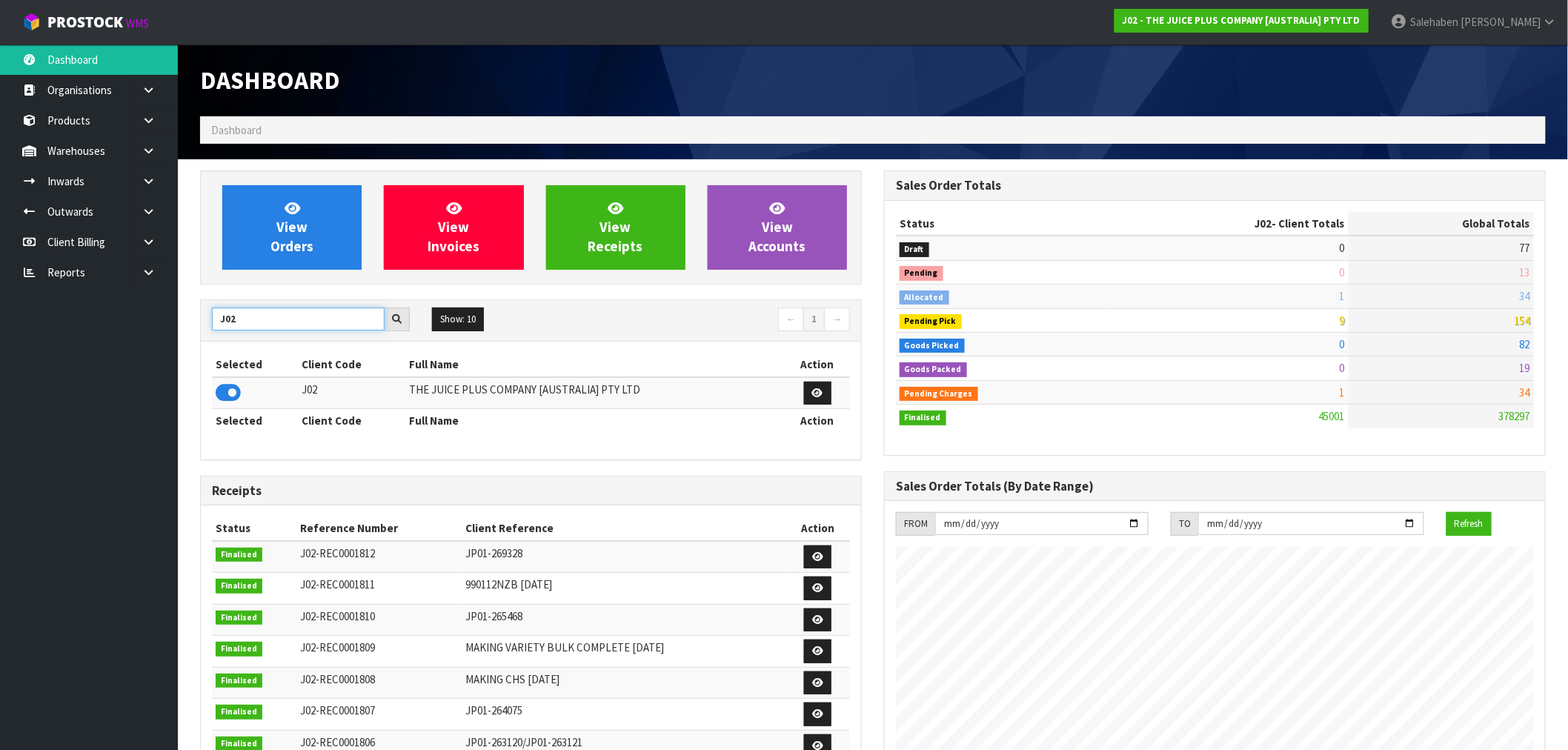
drag, startPoint x: 248, startPoint y: 315, endPoint x: 211, endPoint y: 343, distance: 46.4
click at [211, 343] on div "J02 Show: 10 5 10 25 50 ← 1 → Selected Client Code Full Name Action J02 THE JUI…" at bounding box center [530, 380] width 662 height 161
type input "SPEED"
click at [225, 394] on icon at bounding box center [228, 392] width 25 height 22
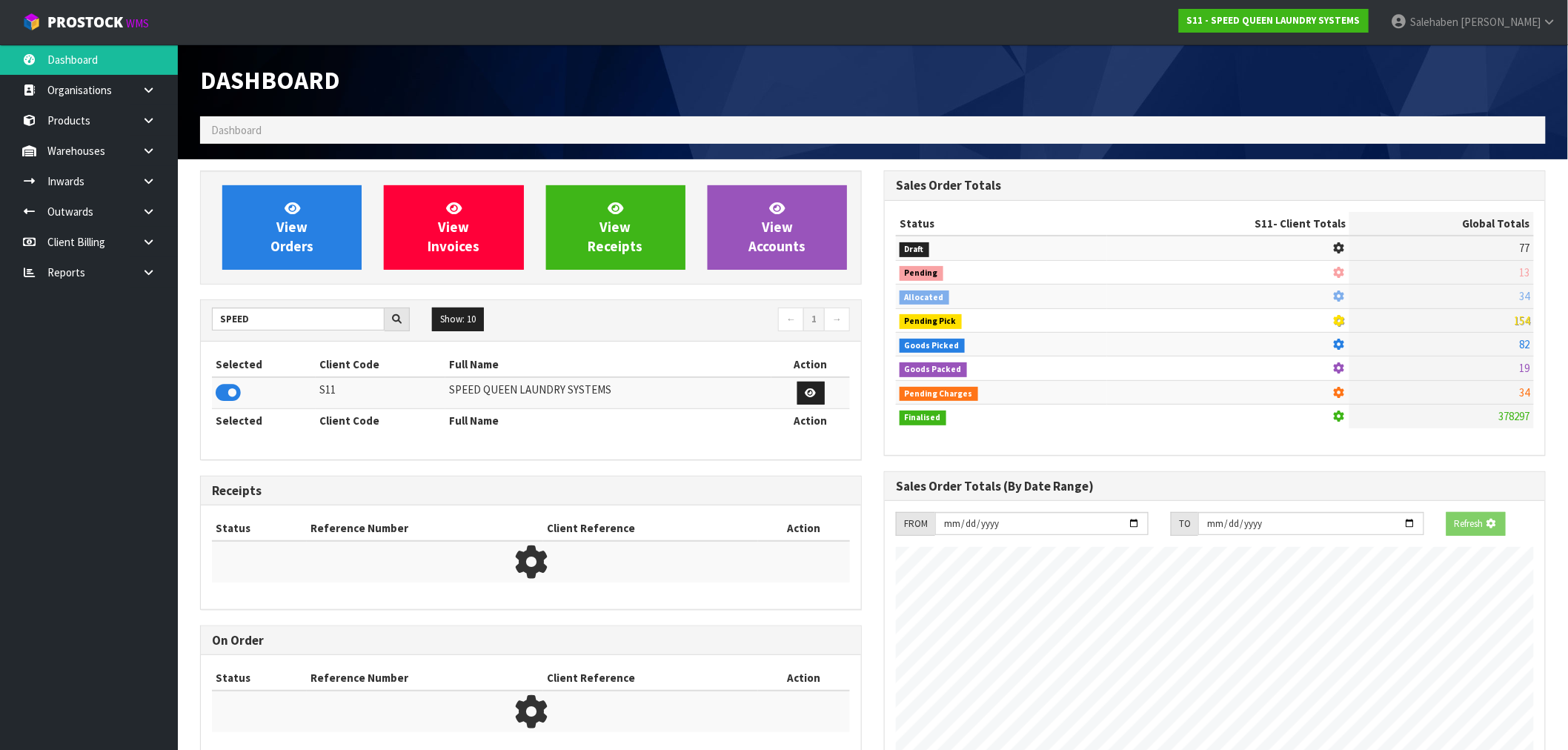
scroll to position [979, 684]
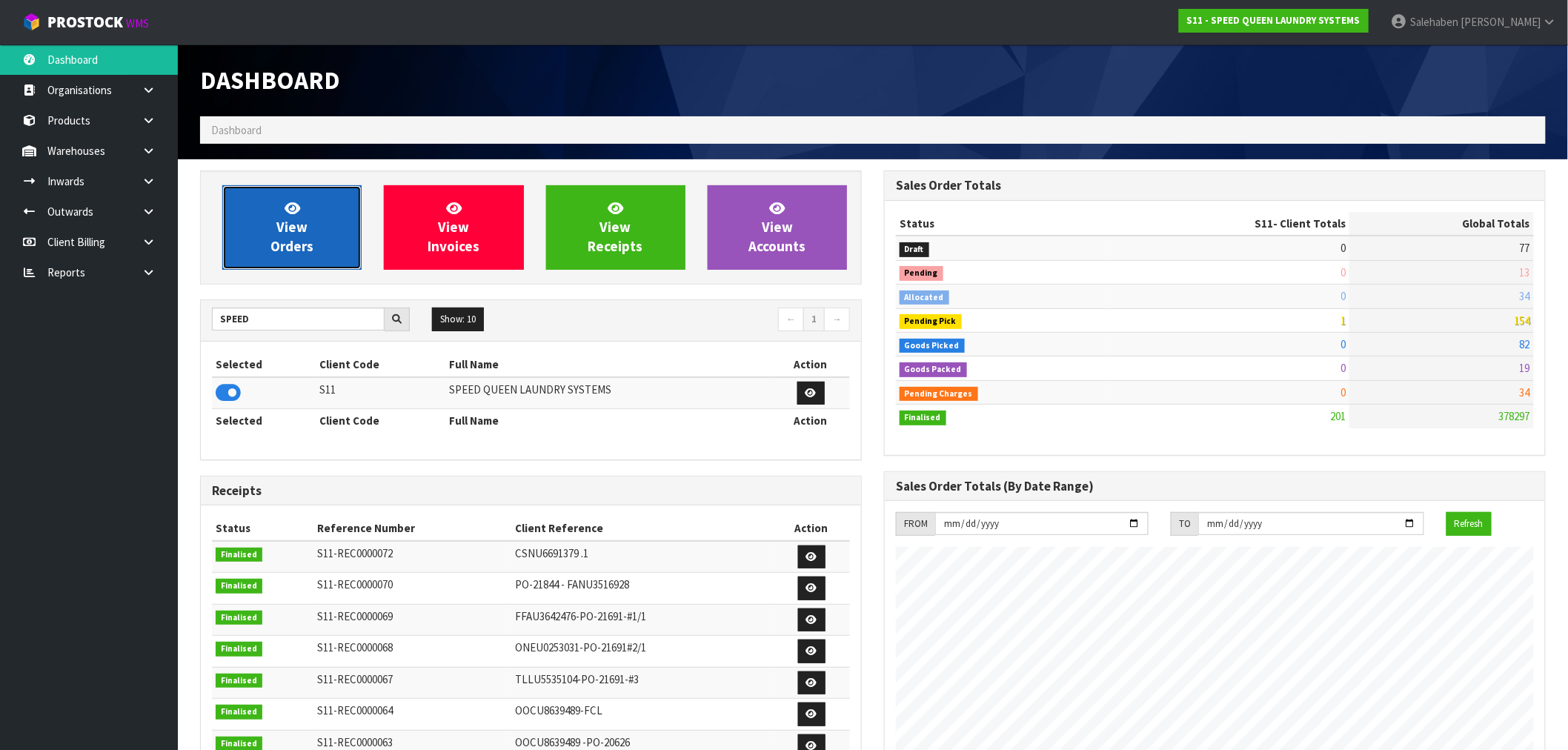
click at [329, 243] on link "View Orders" at bounding box center [292, 228] width 140 height 85
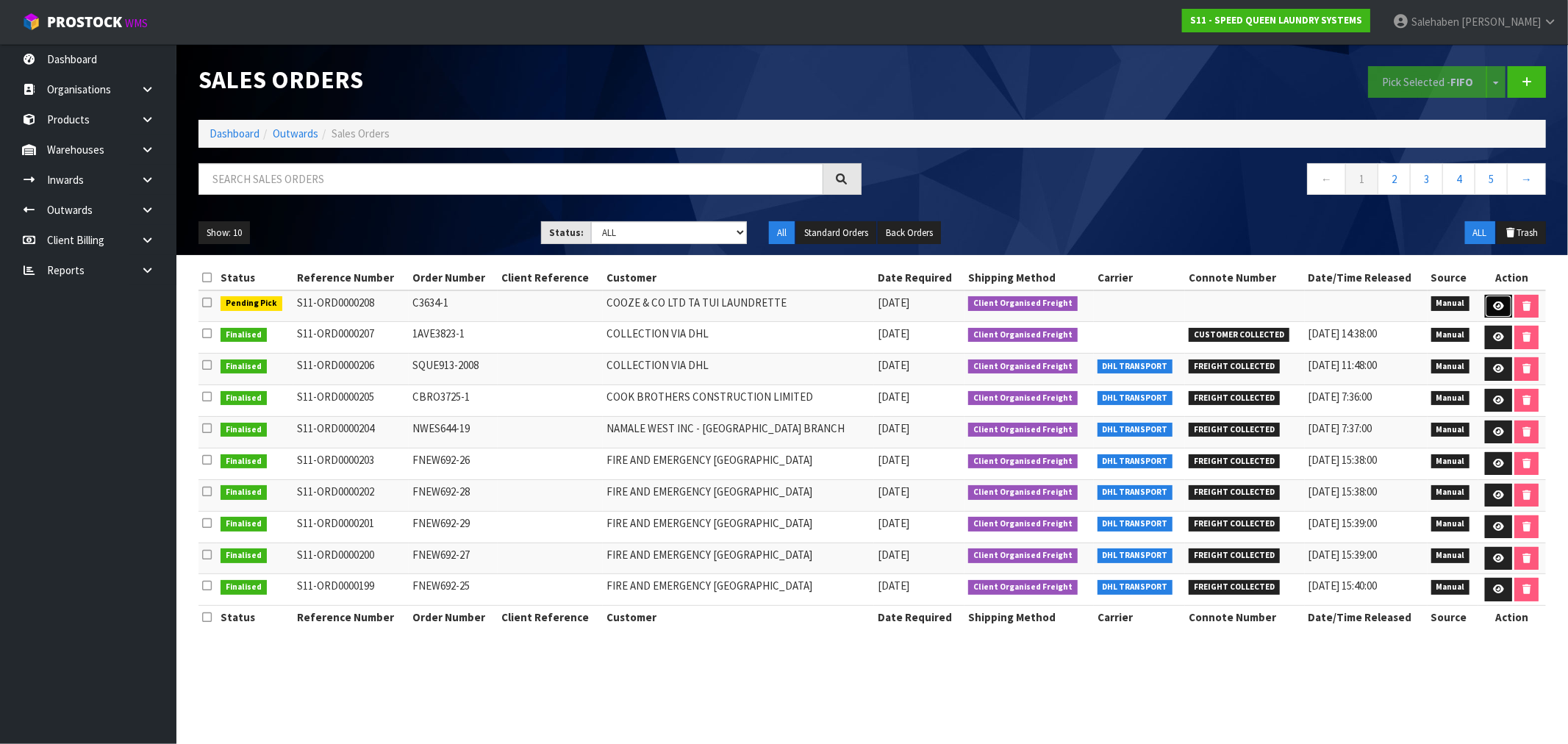
click at [1495, 309] on icon at bounding box center [1498, 306] width 11 height 9
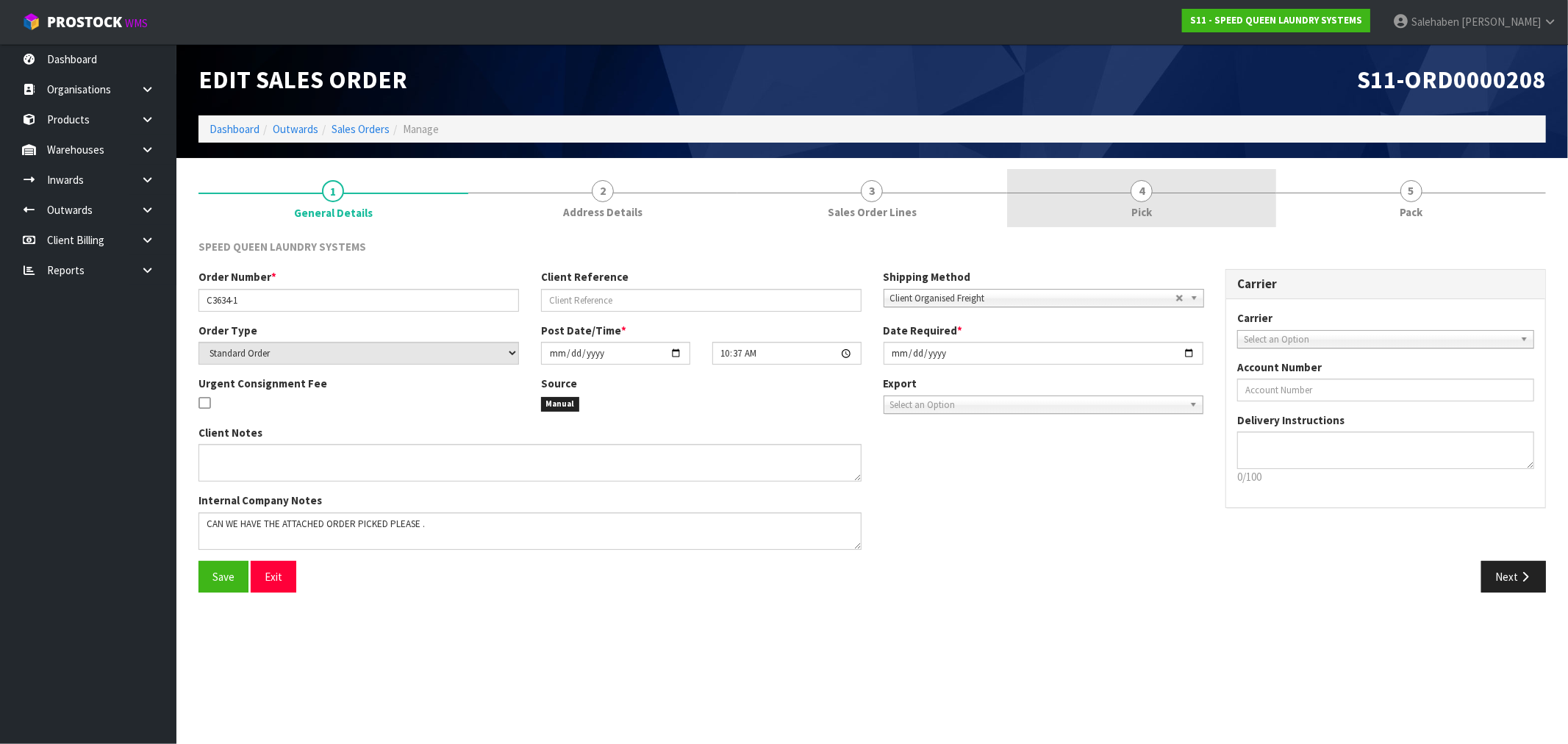
click at [1140, 189] on span "4" at bounding box center [1141, 191] width 22 height 22
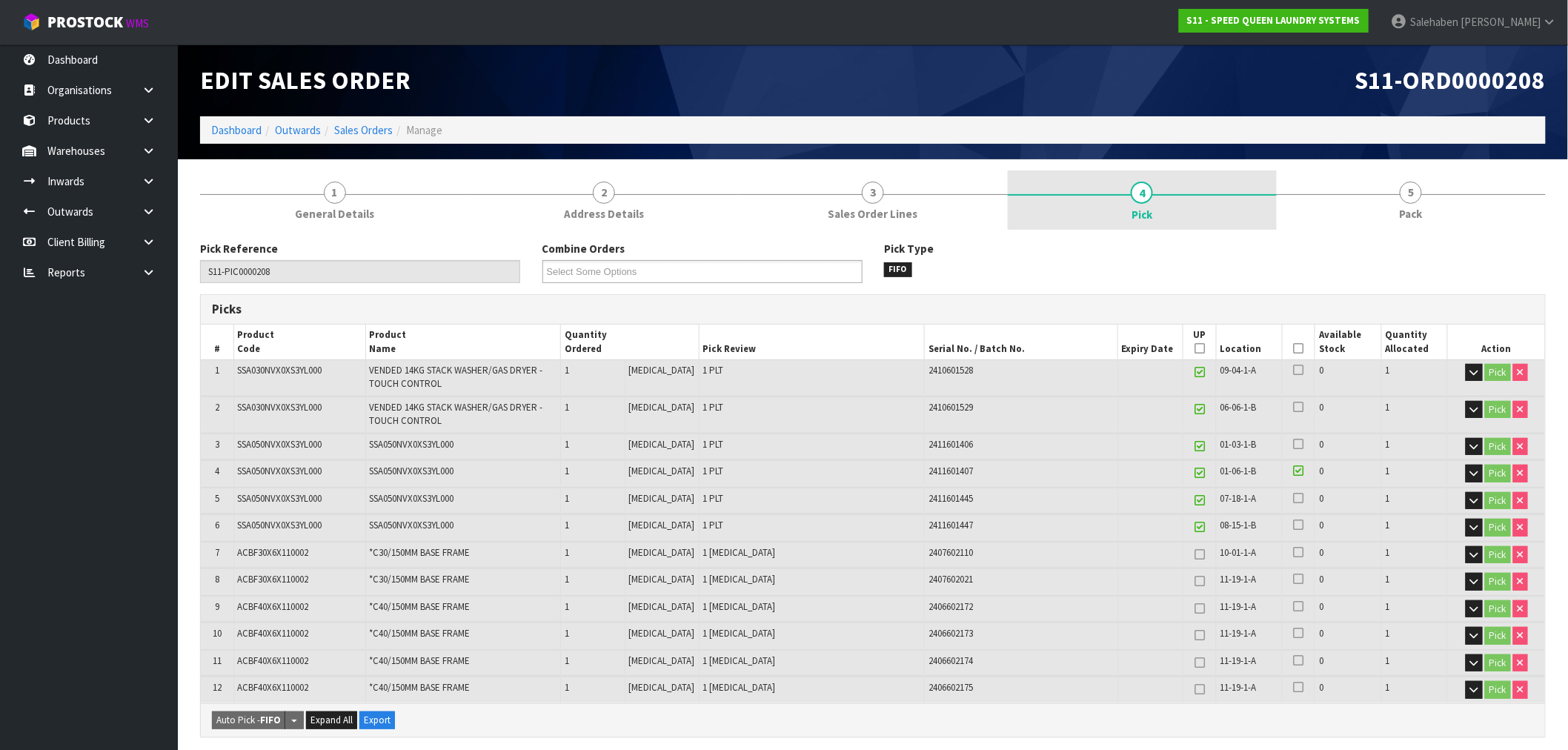
click at [1139, 212] on span "Pick" at bounding box center [1142, 215] width 21 height 16
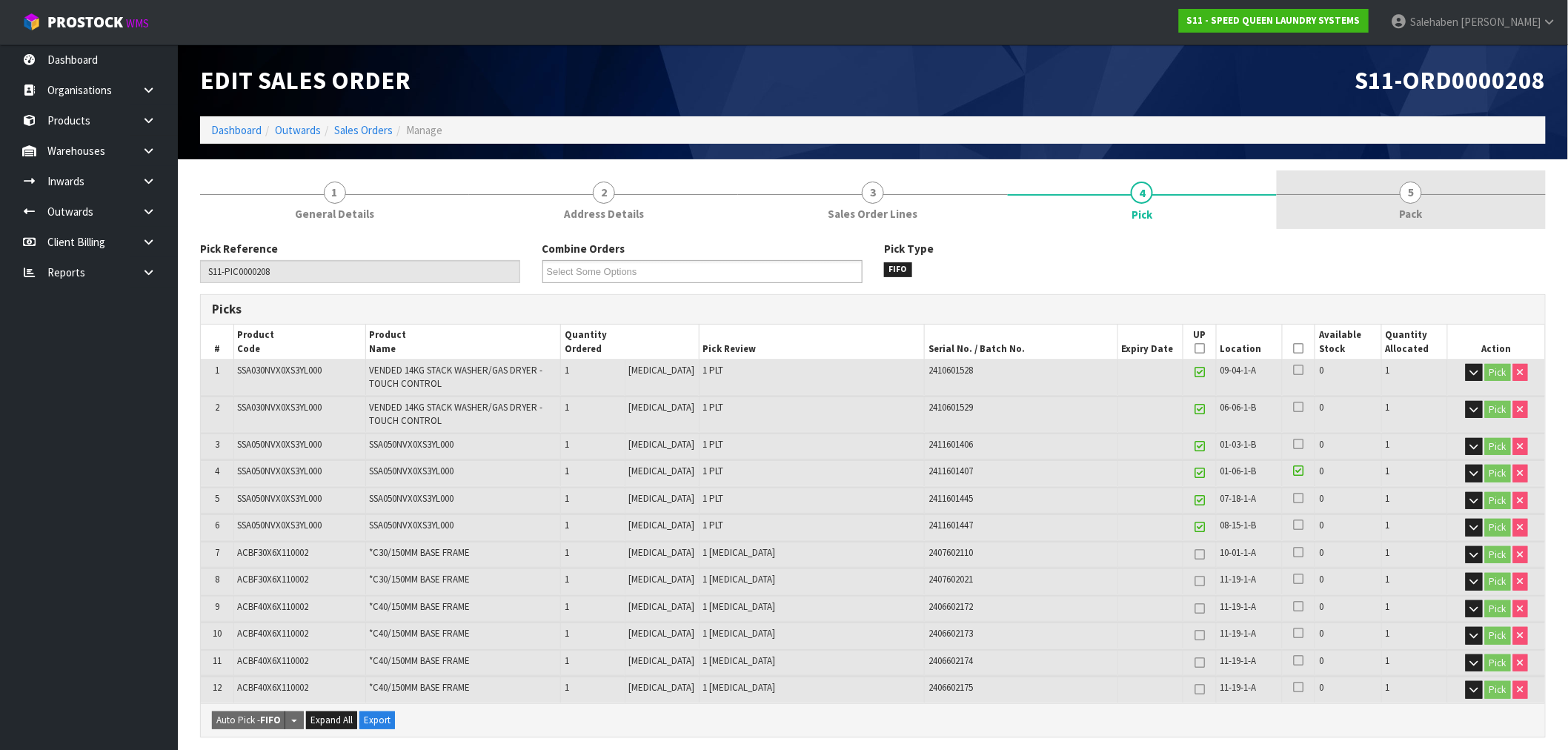
click at [1409, 202] on span "5" at bounding box center [1411, 193] width 22 height 22
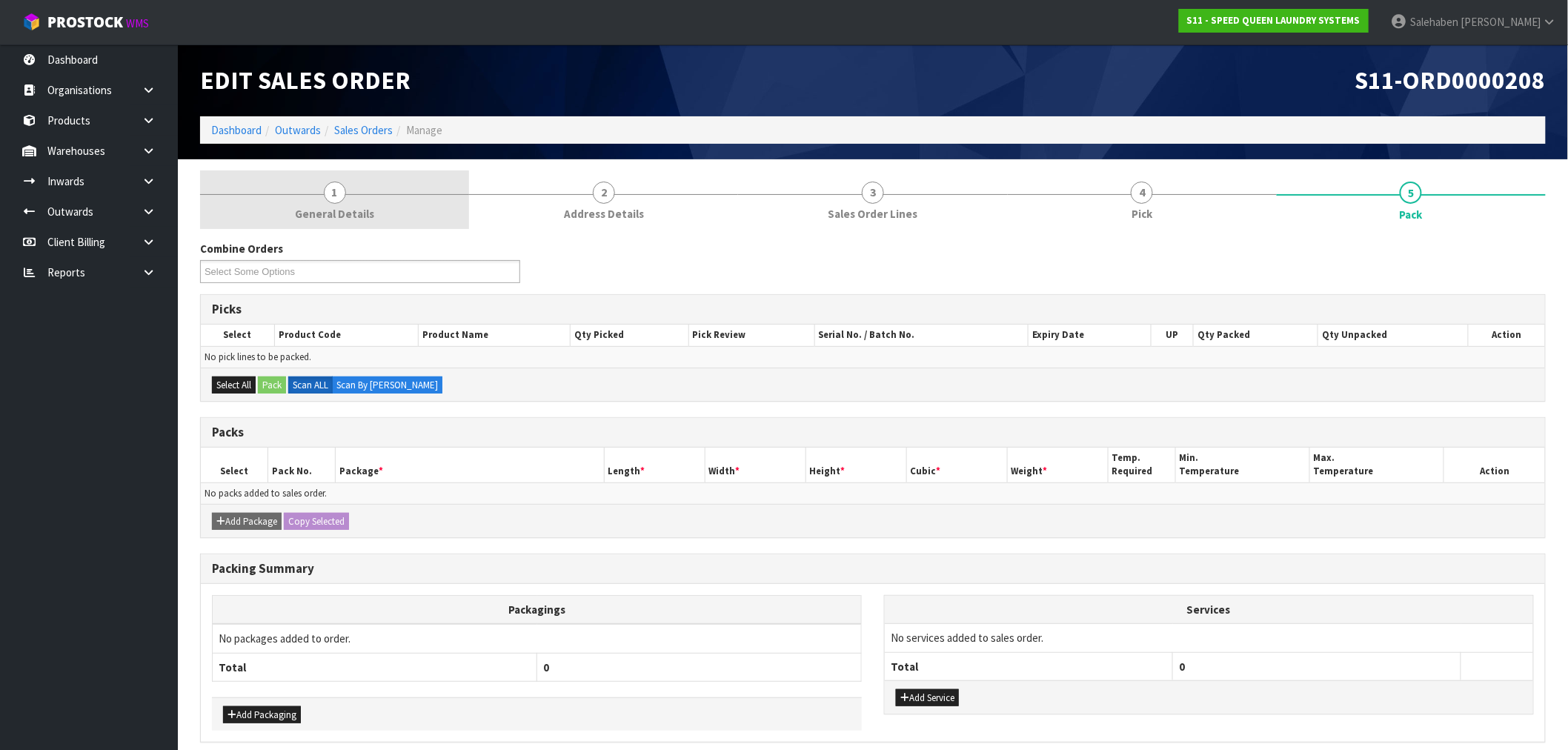
click at [350, 198] on link "1 General Details" at bounding box center [334, 200] width 269 height 59
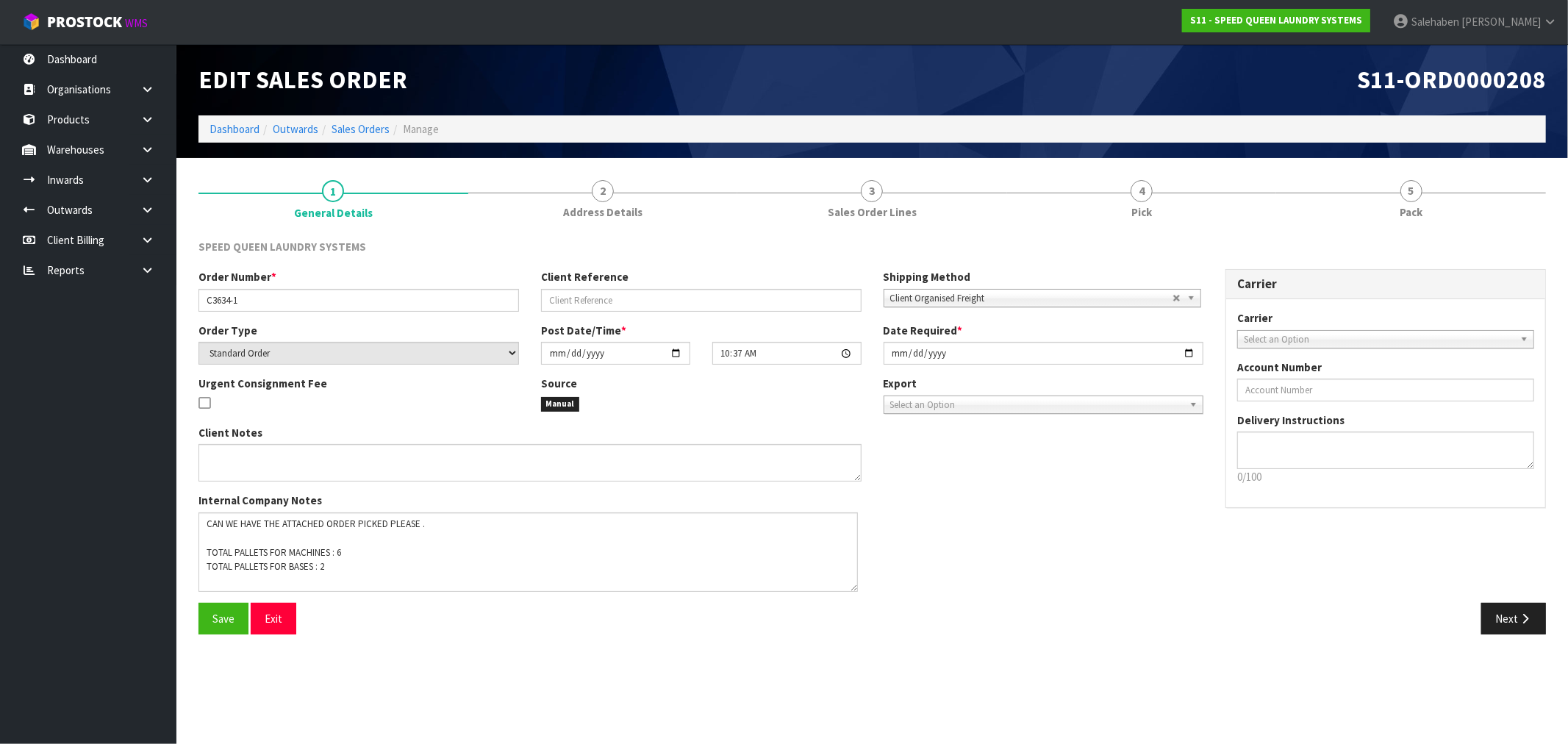
drag, startPoint x: 855, startPoint y: 546, endPoint x: 851, endPoint y: 589, distance: 43.2
click at [851, 589] on textarea at bounding box center [528, 551] width 659 height 79
click at [230, 129] on link "Dashboard" at bounding box center [234, 129] width 50 height 14
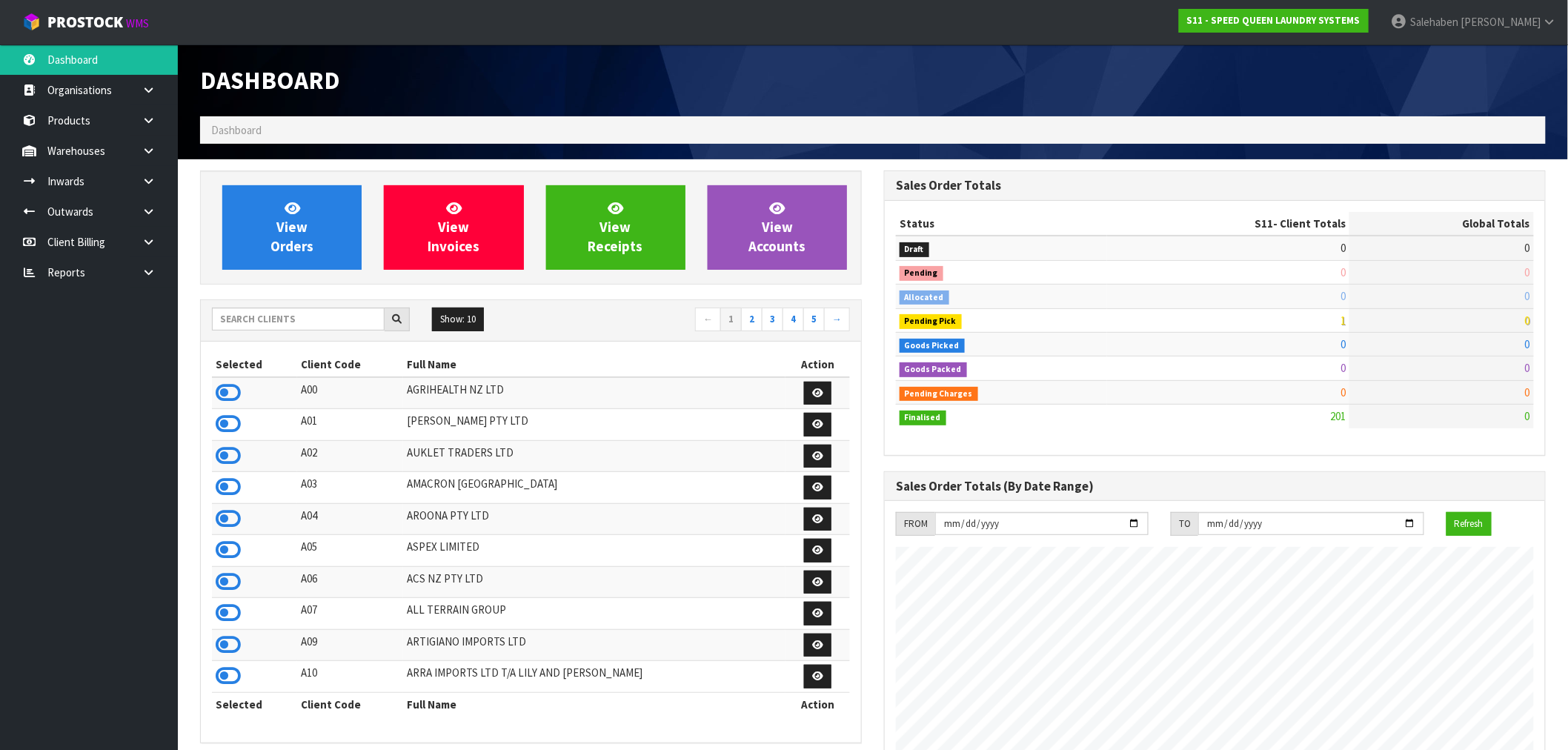
scroll to position [979, 684]
click at [280, 310] on input "text" at bounding box center [298, 319] width 173 height 23
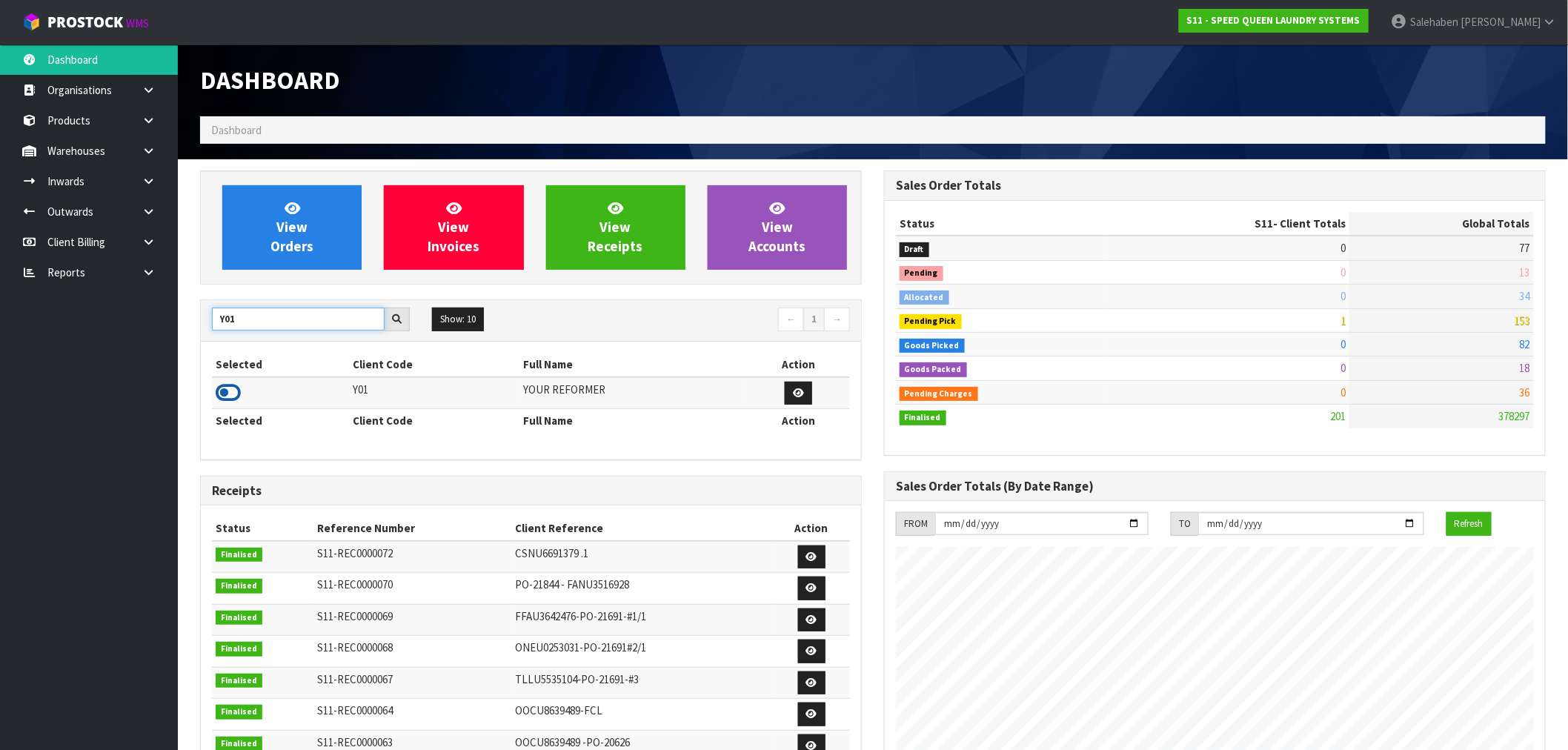
type input "Y01"
click at [235, 400] on icon at bounding box center [228, 392] width 25 height 22
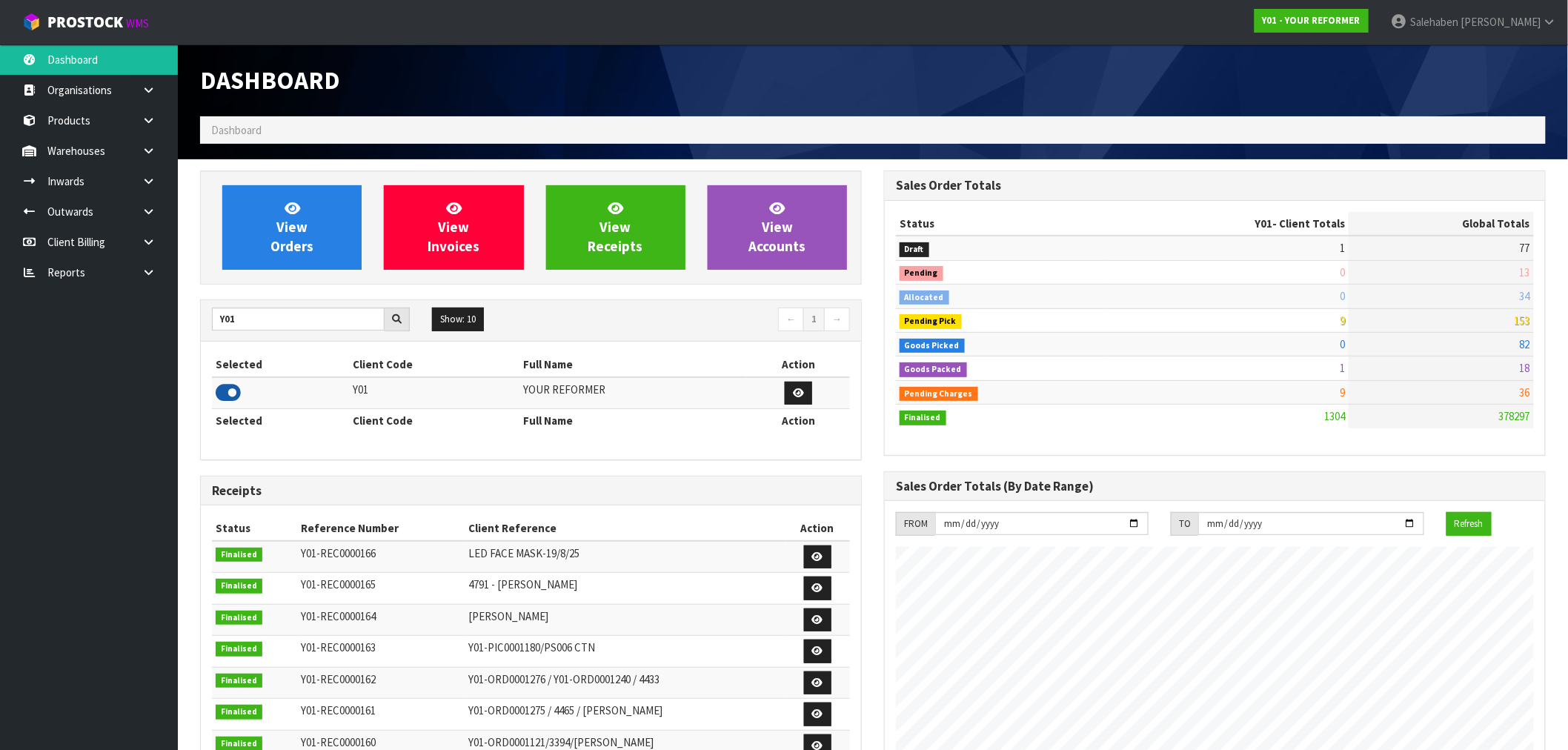
scroll to position [1123, 684]
click at [315, 204] on link "View Orders" at bounding box center [292, 228] width 140 height 85
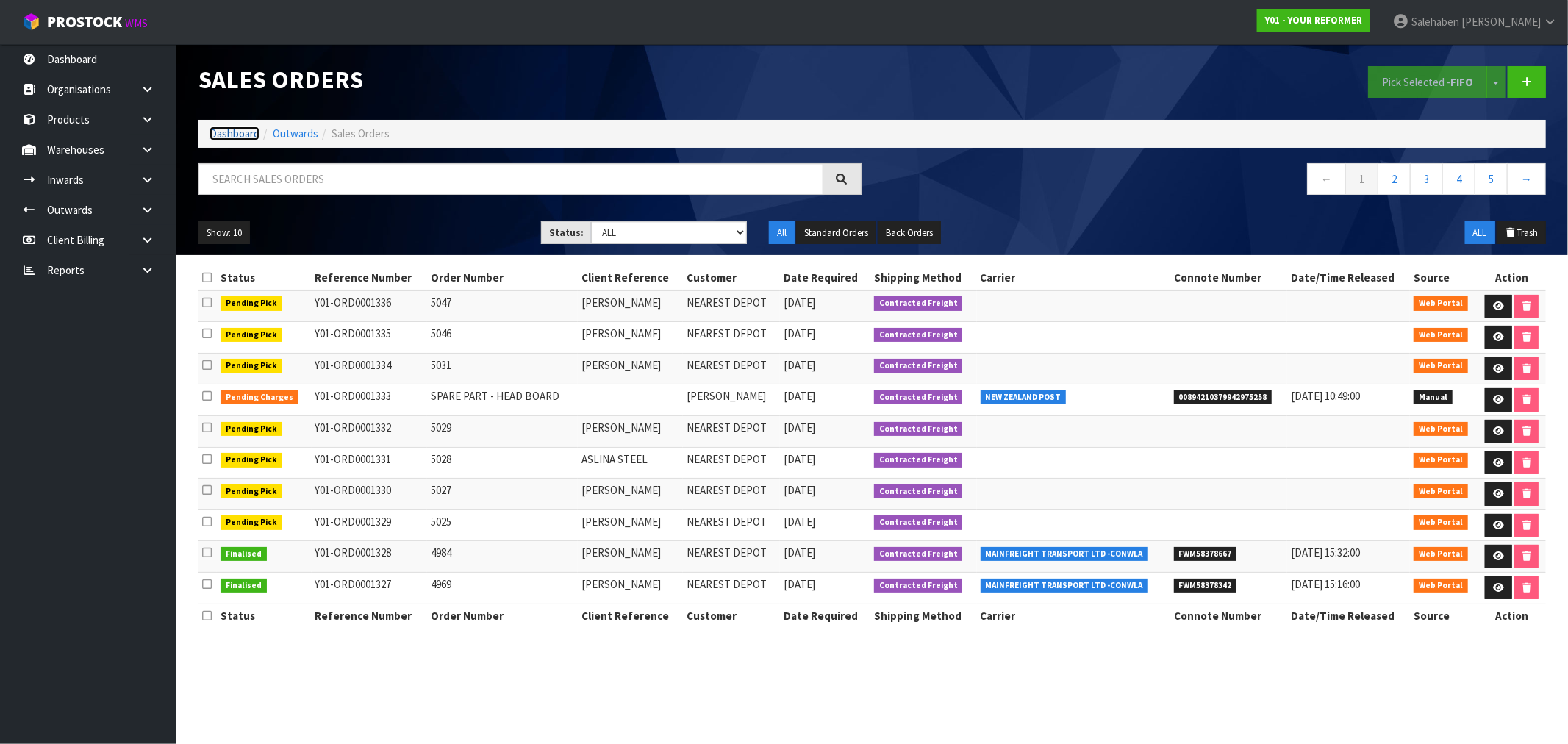
click at [237, 134] on link "Dashboard" at bounding box center [234, 134] width 50 height 14
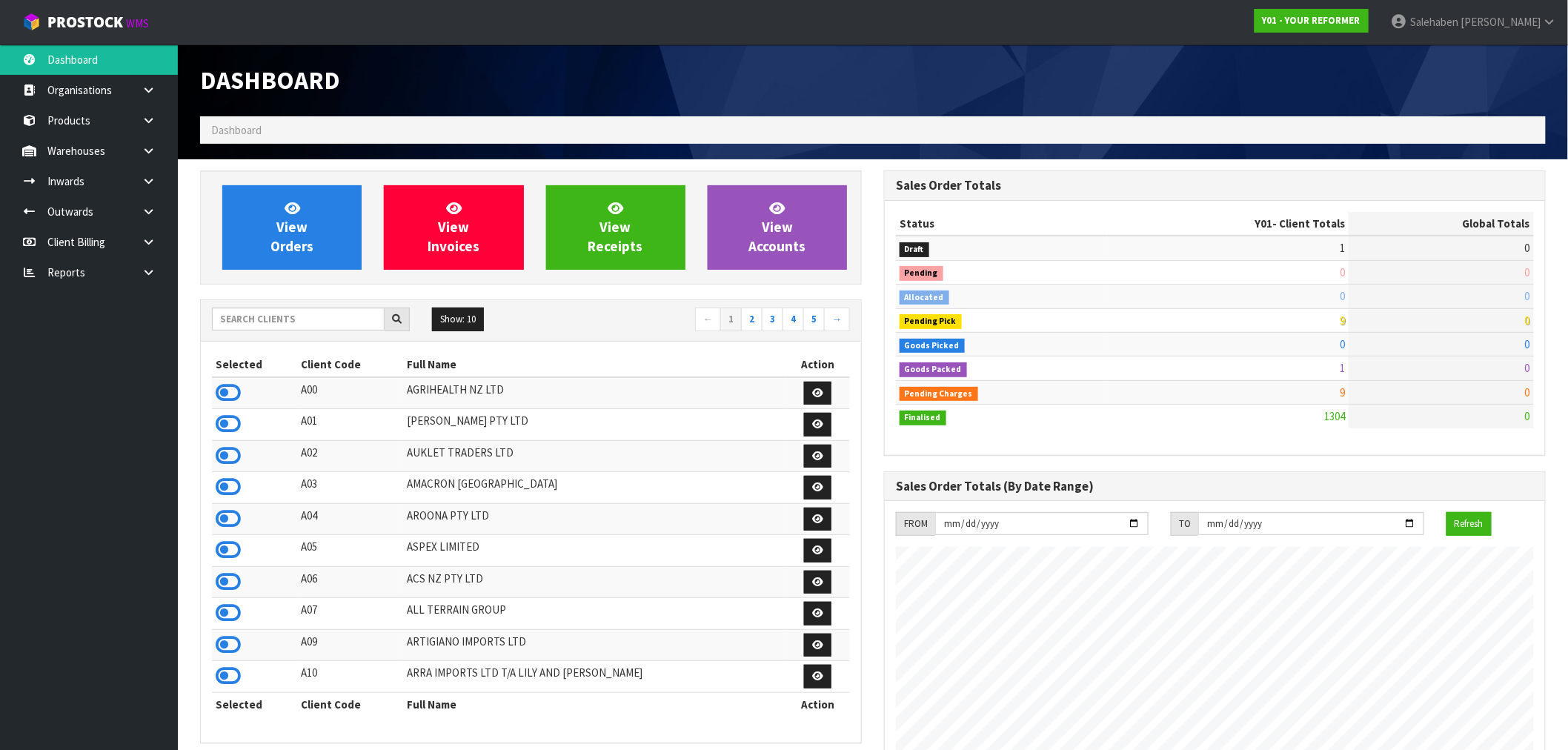
scroll to position [1123, 684]
